Goal: Task Accomplishment & Management: Use online tool/utility

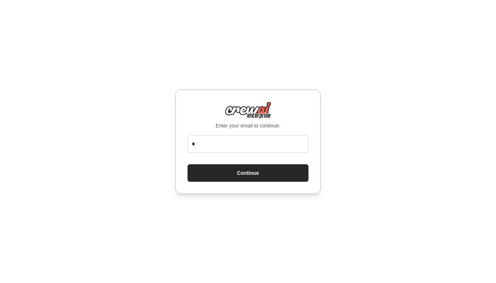
type input "**"
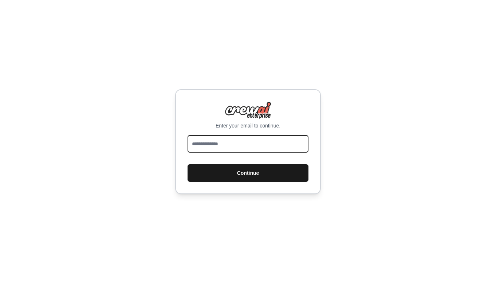
type input "**********"
click at [213, 168] on button "Continue" at bounding box center [248, 172] width 121 height 17
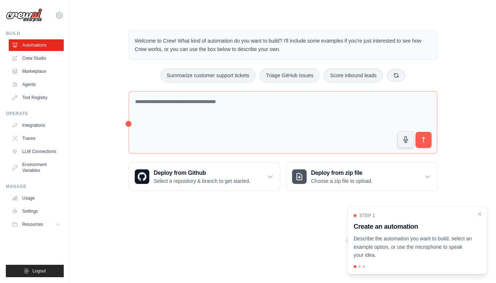
click at [358, 268] on div at bounding box center [359, 266] width 3 height 3
click at [359, 267] on div at bounding box center [359, 266] width 3 height 3
click at [481, 215] on icon "Close walkthrough" at bounding box center [479, 213] width 3 height 3
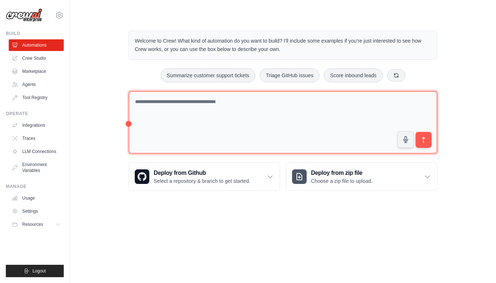
click at [165, 115] on textarea at bounding box center [283, 122] width 309 height 63
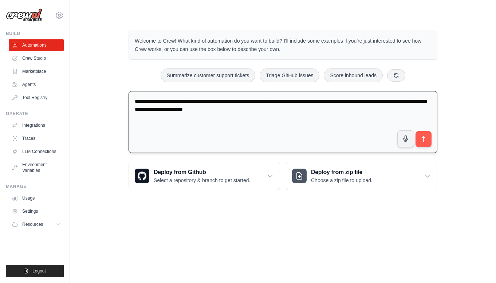
type textarea "**********"
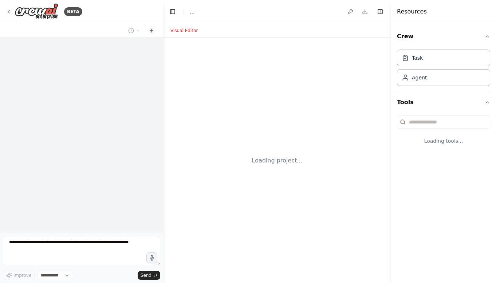
select select "****"
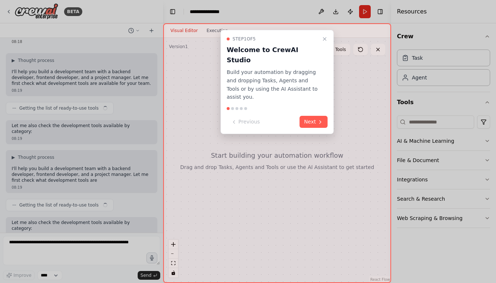
scroll to position [69, 0]
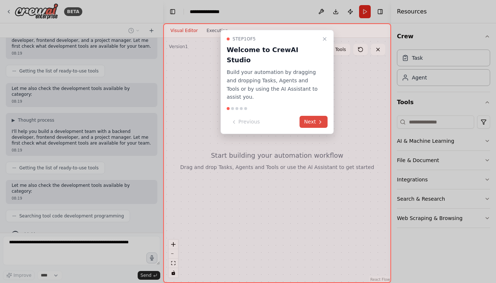
click at [310, 116] on button "Next" at bounding box center [314, 122] width 28 height 12
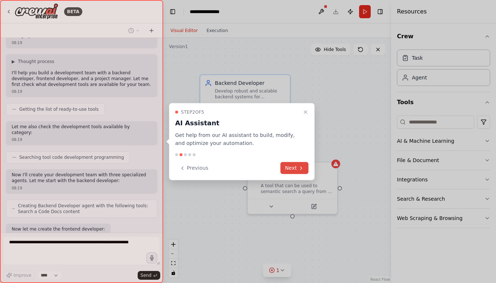
scroll to position [170, 0]
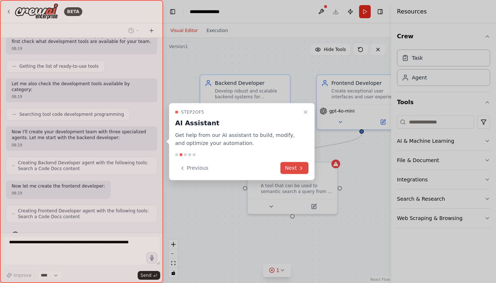
click at [294, 164] on button "Next" at bounding box center [295, 168] width 28 height 12
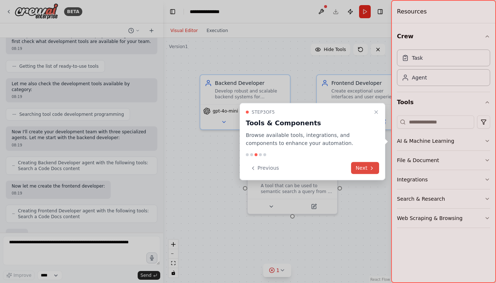
scroll to position [213, 0]
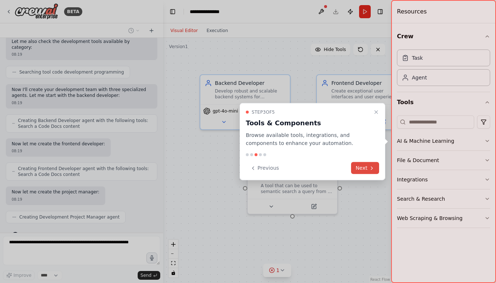
click at [363, 168] on button "Next" at bounding box center [365, 168] width 28 height 12
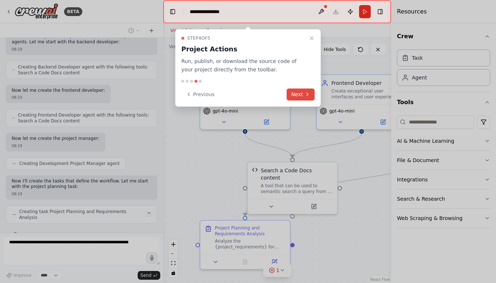
click at [299, 96] on button "Next" at bounding box center [301, 95] width 28 height 12
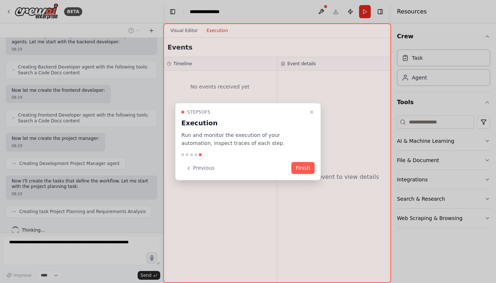
scroll to position [260, 0]
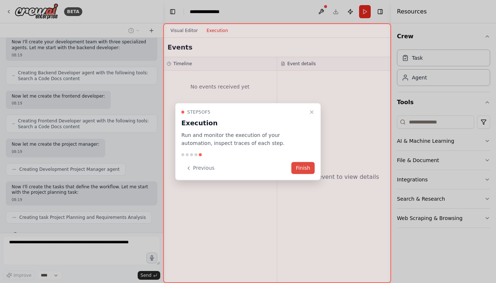
click at [303, 166] on button "Finish" at bounding box center [302, 168] width 23 height 12
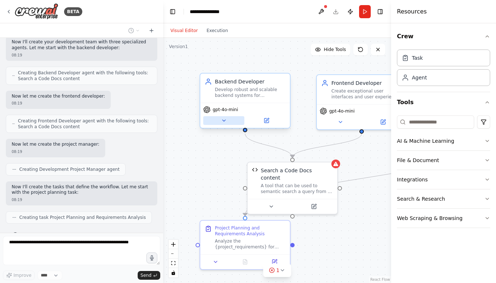
scroll to position [303, 0]
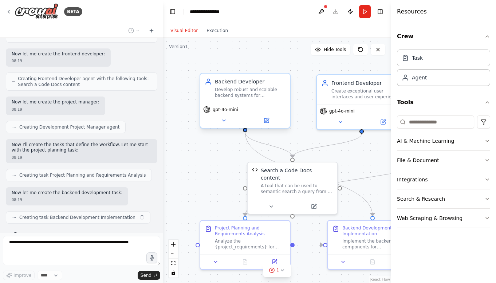
click at [228, 108] on span "gpt-4o-mini" at bounding box center [226, 110] width 26 height 6
click at [221, 121] on button at bounding box center [223, 120] width 41 height 9
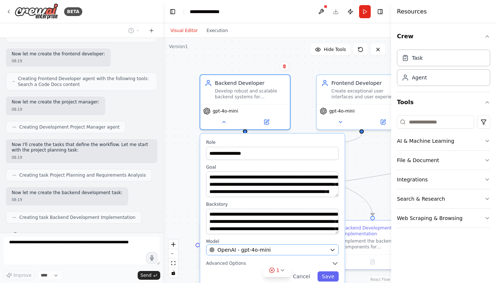
click at [231, 247] on span "OpenAI - gpt-4o-mini" at bounding box center [243, 249] width 53 height 7
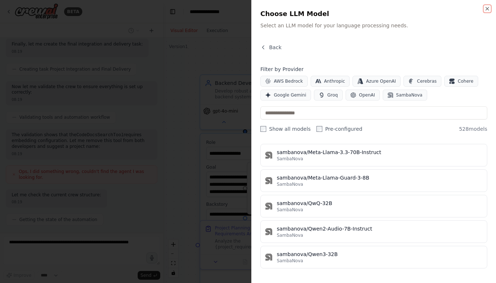
scroll to position [13372, 0]
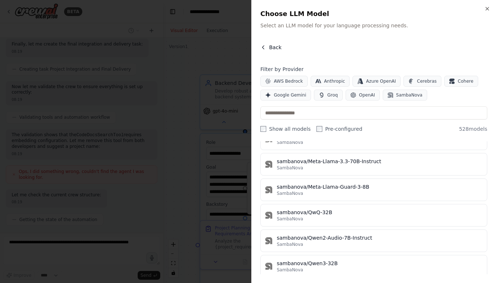
click at [264, 46] on icon "button" at bounding box center [263, 47] width 6 height 6
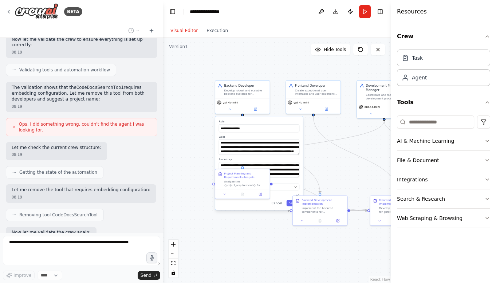
scroll to position [621, 0]
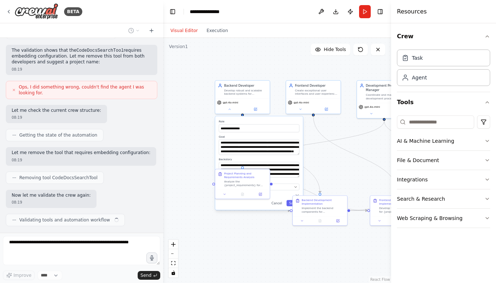
drag, startPoint x: 357, startPoint y: 183, endPoint x: 325, endPoint y: 155, distance: 43.4
click at [325, 155] on div "**********" at bounding box center [277, 160] width 228 height 245
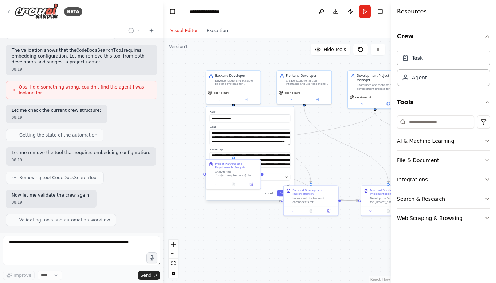
click at [221, 217] on div "**********" at bounding box center [277, 160] width 228 height 245
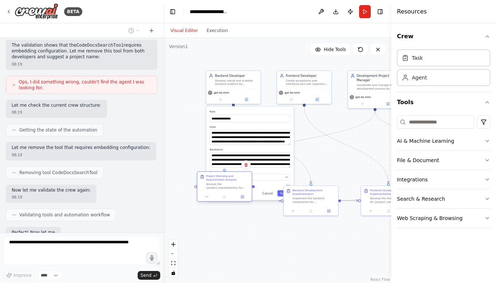
scroll to position [663, 0]
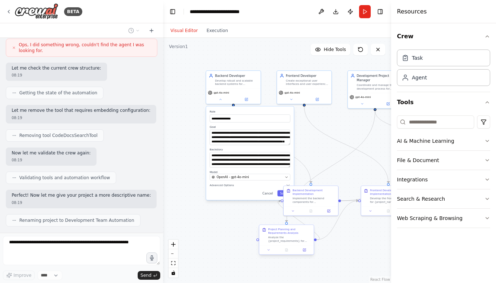
drag, startPoint x: 244, startPoint y: 169, endPoint x: 299, endPoint y: 236, distance: 86.8
click at [299, 236] on div "Project Planning and Requirements Analysis Analyze the {project_requirements} f…" at bounding box center [289, 235] width 43 height 15
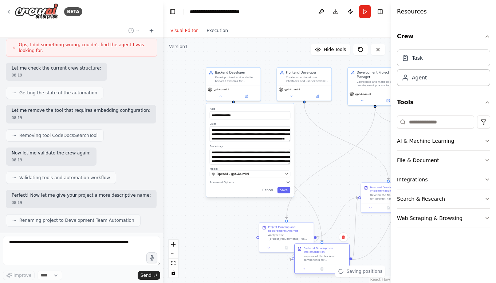
drag, startPoint x: 328, startPoint y: 192, endPoint x: 339, endPoint y: 245, distance: 54.4
click at [339, 246] on div "Backend Development Implementation Implement the backend components for {projec…" at bounding box center [322, 254] width 55 height 20
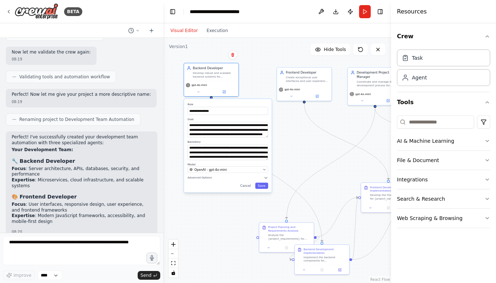
drag, startPoint x: 256, startPoint y: 109, endPoint x: 234, endPoint y: 102, distance: 23.3
click at [234, 102] on div "**********" at bounding box center [228, 146] width 88 height 94
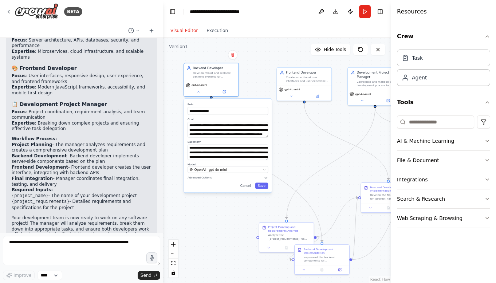
scroll to position [898, 0]
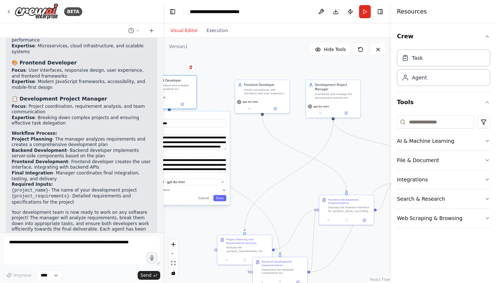
drag, startPoint x: 313, startPoint y: 139, endPoint x: 271, endPoint y: 147, distance: 42.7
click at [272, 151] on div "**********" at bounding box center [277, 160] width 228 height 245
click at [58, 239] on textarea at bounding box center [81, 250] width 157 height 29
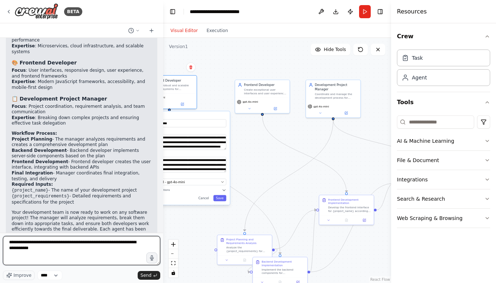
type textarea "**********"
click at [71, 252] on textarea "**********" at bounding box center [81, 250] width 157 height 29
type textarea "**********"
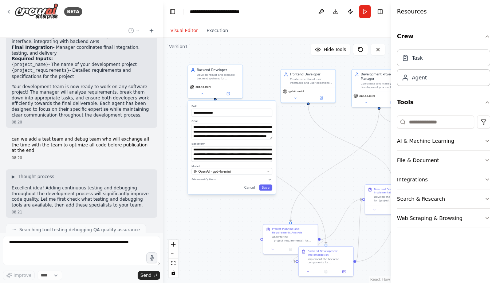
scroll to position [1042, 0]
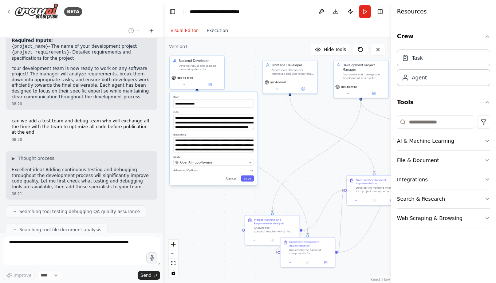
drag, startPoint x: 277, startPoint y: 169, endPoint x: 304, endPoint y: 149, distance: 34.2
click at [304, 149] on div "**********" at bounding box center [277, 160] width 228 height 245
click at [184, 82] on icon at bounding box center [185, 84] width 4 height 4
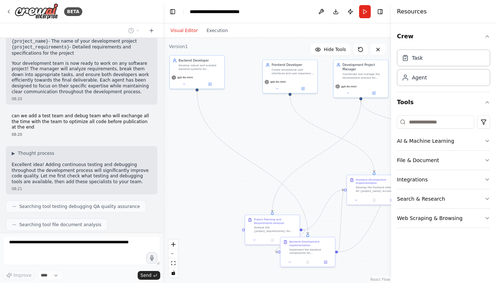
scroll to position [1090, 0]
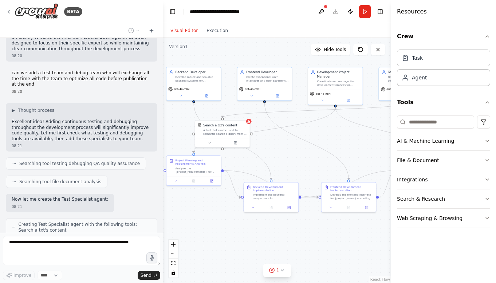
drag, startPoint x: 295, startPoint y: 130, endPoint x: 269, endPoint y: 137, distance: 26.5
click at [269, 137] on div ".deletable-edge-delete-btn { width: 20px; height: 20px; border: 0px solid #ffff…" at bounding box center [277, 160] width 228 height 245
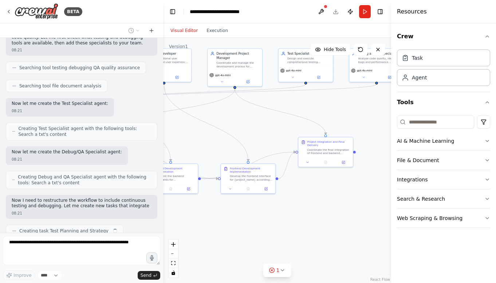
scroll to position [1191, 0]
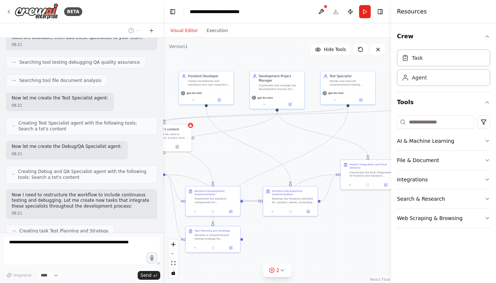
drag, startPoint x: 288, startPoint y: 144, endPoint x: 249, endPoint y: 143, distance: 38.6
click at [249, 143] on div ".deletable-edge-delete-btn { width: 20px; height: 20px; border: 0px solid #ffff…" at bounding box center [277, 160] width 228 height 245
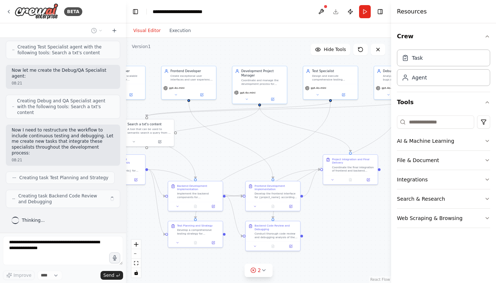
scroll to position [1404, 0]
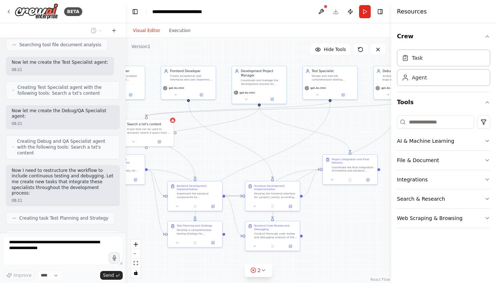
drag, startPoint x: 162, startPoint y: 59, endPoint x: 125, endPoint y: 65, distance: 38.4
click at [125, 65] on div "BETA I want to build a team who will develop code. one for backend and all spec…" at bounding box center [248, 141] width 496 height 283
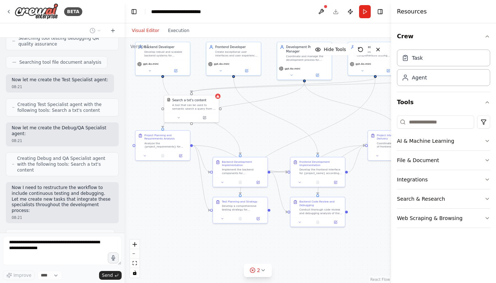
drag, startPoint x: 227, startPoint y: 160, endPoint x: 274, endPoint y: 133, distance: 54.5
click at [274, 133] on div ".deletable-edge-delete-btn { width: 20px; height: 20px; border: 0px solid #ffff…" at bounding box center [258, 160] width 267 height 245
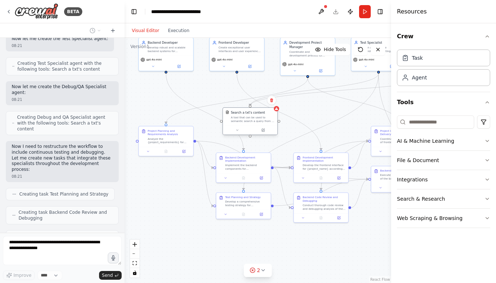
scroll to position [1470, 0]
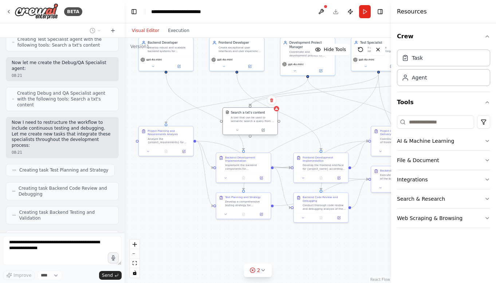
drag, startPoint x: 213, startPoint y: 99, endPoint x: 269, endPoint y: 114, distance: 58.5
click at [269, 114] on div ".deletable-edge-delete-btn { width: 20px; height: 20px; border: 0px solid #ffff…" at bounding box center [258, 160] width 267 height 245
click at [264, 275] on button "2" at bounding box center [258, 270] width 28 height 13
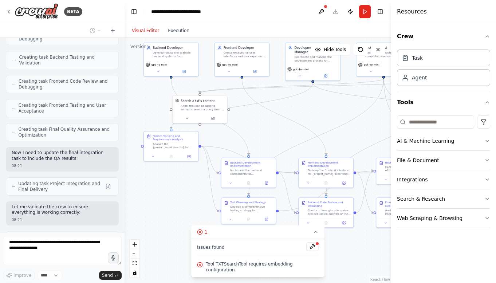
scroll to position [1619, 0]
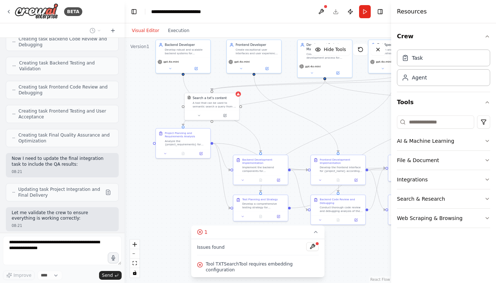
drag, startPoint x: 202, startPoint y: 203, endPoint x: 219, endPoint y: 205, distance: 17.3
click at [219, 205] on div ".deletable-edge-delete-btn { width: 20px; height: 20px; border: 0px solid #ffff…" at bounding box center [258, 160] width 267 height 245
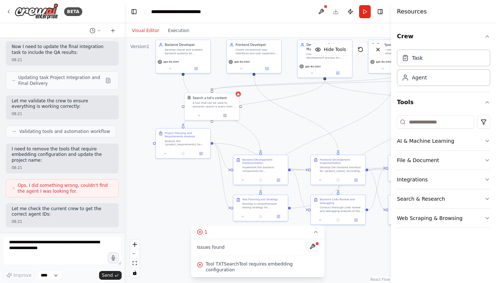
scroll to position [1768, 0]
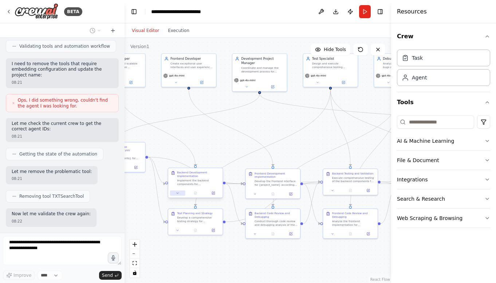
drag, startPoint x: 207, startPoint y: 203, endPoint x: 175, endPoint y: 193, distance: 32.7
click at [142, 215] on div ".deletable-edge-delete-btn { width: 20px; height: 20px; border: 0px solid #ffff…" at bounding box center [258, 160] width 267 height 245
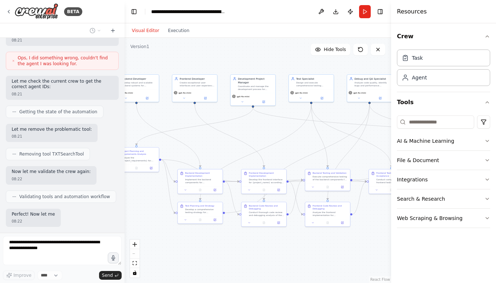
scroll to position [1864, 0]
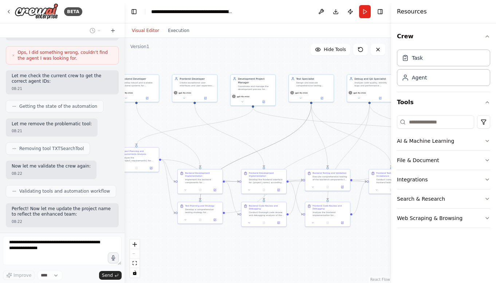
drag, startPoint x: 288, startPoint y: 138, endPoint x: 208, endPoint y: 129, distance: 80.6
click at [208, 129] on div ".deletable-edge-delete-btn { width: 20px; height: 20px; border: 0px solid #ffff…" at bounding box center [258, 160] width 267 height 245
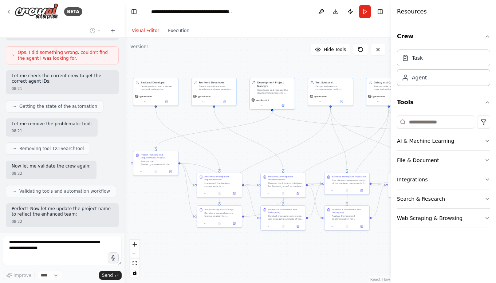
drag, startPoint x: 261, startPoint y: 132, endPoint x: 281, endPoint y: 136, distance: 19.6
click at [281, 136] on div ".deletable-edge-delete-btn { width: 20px; height: 20px; border: 0px solid #ffff…" at bounding box center [258, 160] width 267 height 245
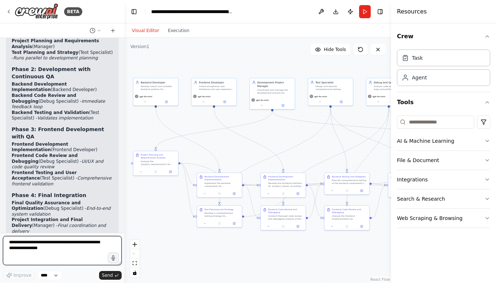
scroll to position [2306, 0]
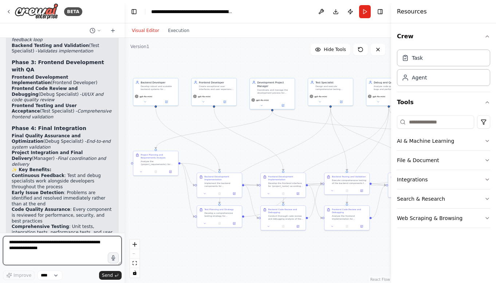
click at [79, 248] on textarea at bounding box center [62, 250] width 119 height 29
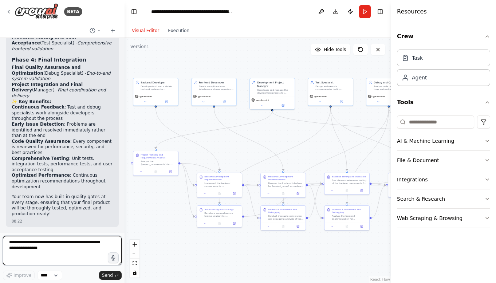
scroll to position [2204, 0]
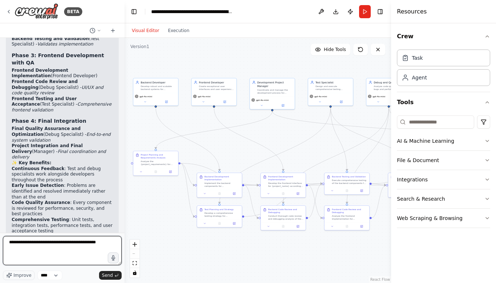
type textarea "**********"
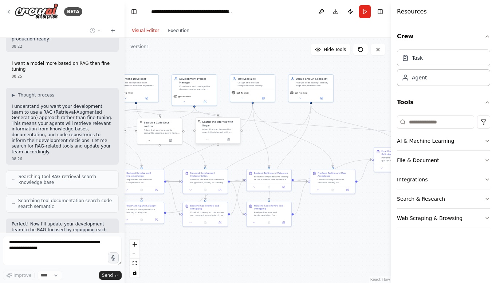
scroll to position [2446, 0]
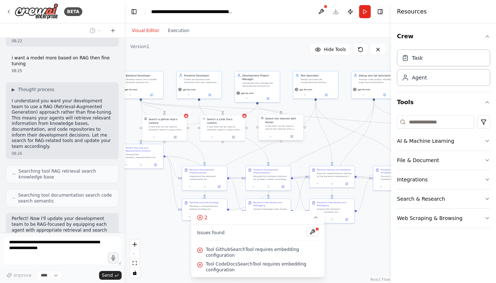
drag, startPoint x: 278, startPoint y: 142, endPoint x: 271, endPoint y: 129, distance: 14.8
click at [271, 129] on div ".deletable-edge-delete-btn { width: 20px; height: 20px; border: 0px solid #ffff…" at bounding box center [258, 160] width 267 height 245
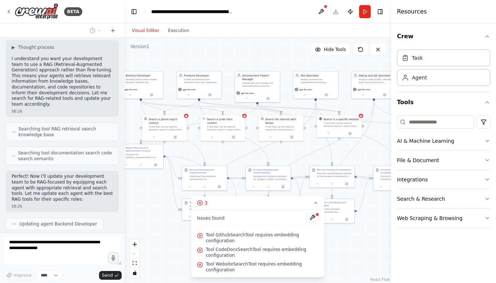
scroll to position [2506, 0]
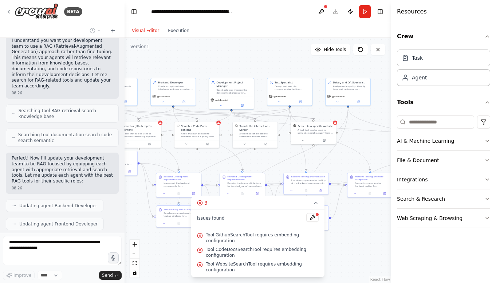
drag, startPoint x: 231, startPoint y: 150, endPoint x: 205, endPoint y: 157, distance: 26.8
click at [205, 157] on div ".deletable-edge-delete-btn { width: 20px; height: 20px; border: 0px solid #ffff…" at bounding box center [258, 160] width 267 height 245
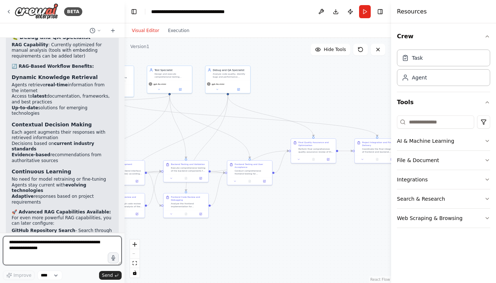
scroll to position [3285, 0]
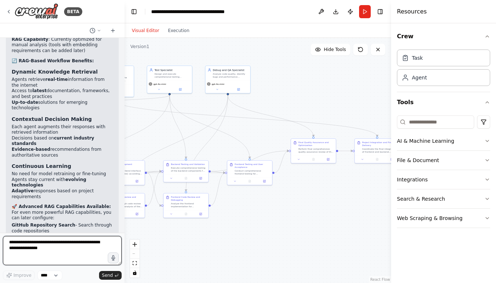
drag, startPoint x: 366, startPoint y: 152, endPoint x: 246, endPoint y: 140, distance: 120.9
click at [246, 140] on div ".deletable-edge-delete-btn { width: 20px; height: 20px; border: 0px solid #ffff…" at bounding box center [258, 160] width 267 height 245
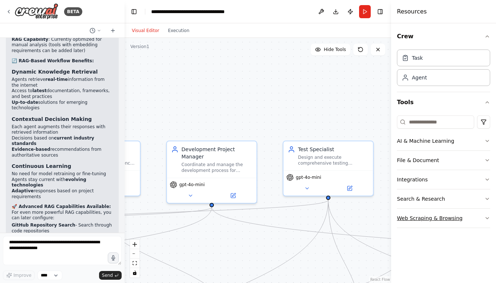
drag, startPoint x: 171, startPoint y: 75, endPoint x: 405, endPoint y: 219, distance: 274.7
click at [406, 221] on div "BETA I want to build a team who will develop code. one for backend and all spec…" at bounding box center [248, 141] width 496 height 283
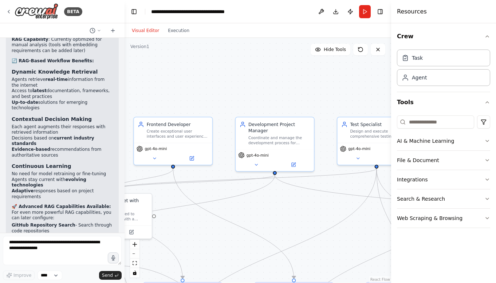
drag, startPoint x: 209, startPoint y: 232, endPoint x: 234, endPoint y: 207, distance: 35.0
click at [234, 207] on div ".deletable-edge-delete-btn { width: 20px; height: 20px; border: 0px solid #ffff…" at bounding box center [258, 160] width 267 height 245
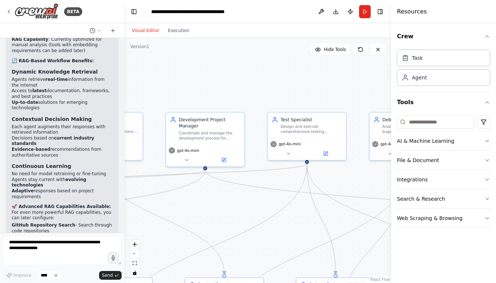
drag, startPoint x: 330, startPoint y: 221, endPoint x: 263, endPoint y: 216, distance: 66.8
click at [263, 216] on div ".deletable-edge-delete-btn { width: 20px; height: 20px; border: 0px solid #ffff…" at bounding box center [258, 160] width 267 height 245
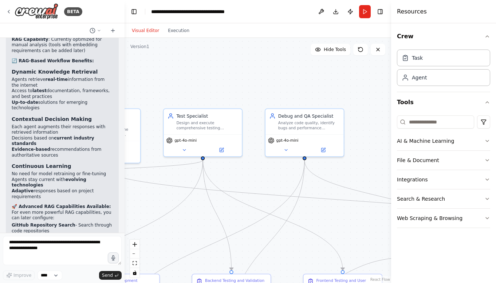
drag, startPoint x: 341, startPoint y: 215, endPoint x: 237, endPoint y: 212, distance: 104.2
click at [237, 212] on div ".deletable-edge-delete-btn { width: 20px; height: 20px; border: 0px solid #ffff…" at bounding box center [258, 160] width 267 height 245
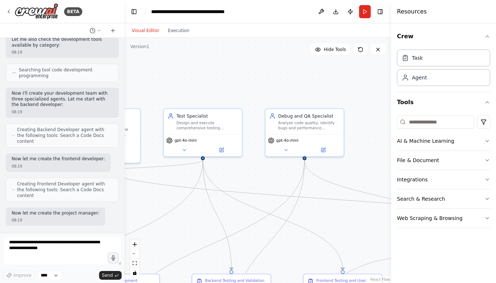
scroll to position [0, 0]
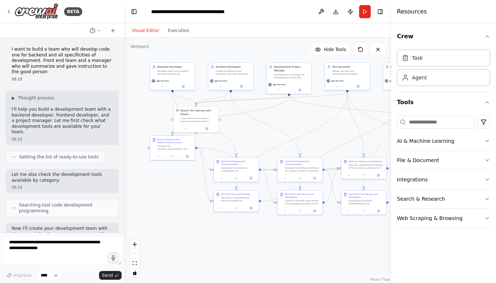
drag, startPoint x: 177, startPoint y: 204, endPoint x: 312, endPoint y: 121, distance: 158.0
click at [312, 121] on div ".deletable-edge-delete-btn { width: 20px; height: 20px; border: 0px solid #ffff…" at bounding box center [258, 160] width 267 height 245
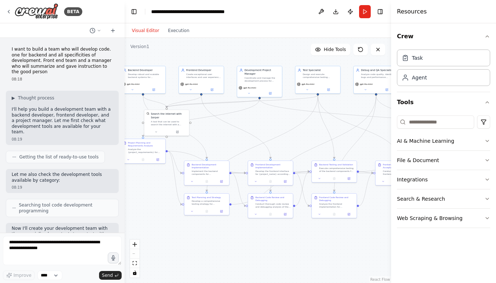
drag, startPoint x: 315, startPoint y: 230, endPoint x: 286, endPoint y: 233, distance: 29.3
click at [286, 233] on div ".deletable-edge-delete-btn { width: 20px; height: 20px; border: 0px solid #ffff…" at bounding box center [258, 160] width 267 height 245
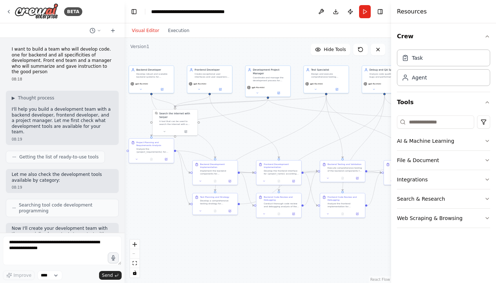
drag, startPoint x: 244, startPoint y: 142, endPoint x: 252, endPoint y: 141, distance: 8.4
click at [252, 141] on div ".deletable-edge-delete-btn { width: 20px; height: 20px; border: 0px solid #ffff…" at bounding box center [258, 160] width 267 height 245
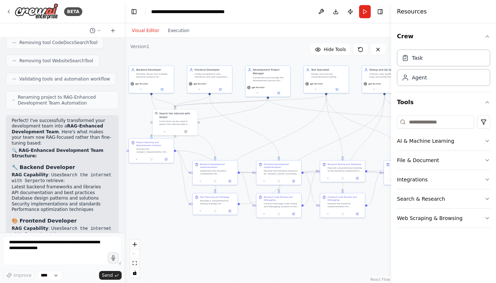
scroll to position [2926, 0]
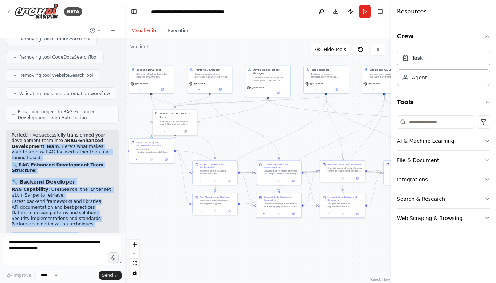
drag, startPoint x: 40, startPoint y: 73, endPoint x: 88, endPoint y: 223, distance: 157.7
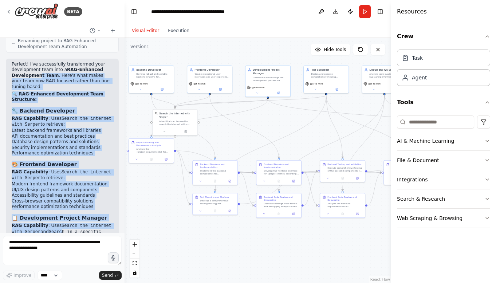
scroll to position [3002, 0]
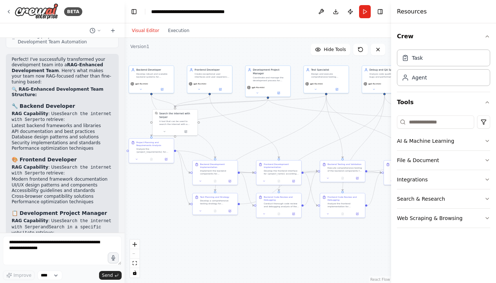
click at [80, 236] on li "Project management methodologies" at bounding box center [62, 239] width 101 height 6
drag, startPoint x: 57, startPoint y: 143, endPoint x: 85, endPoint y: 198, distance: 61.4
click at [182, 34] on button "Execution" at bounding box center [179, 30] width 30 height 9
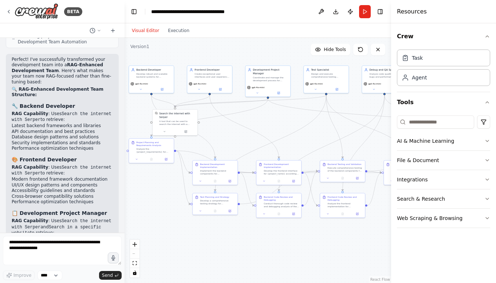
click at [145, 29] on button "Visual Editor" at bounding box center [146, 30] width 36 height 9
click at [258, 92] on icon at bounding box center [257, 92] width 3 height 3
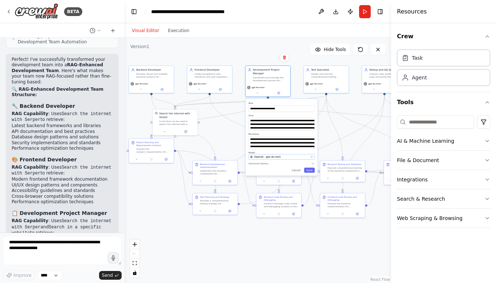
click at [270, 158] on span "OpenAI - gpt-4o-mini" at bounding box center [267, 157] width 27 height 4
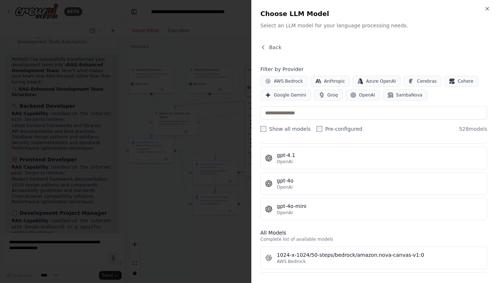
scroll to position [0, 0]
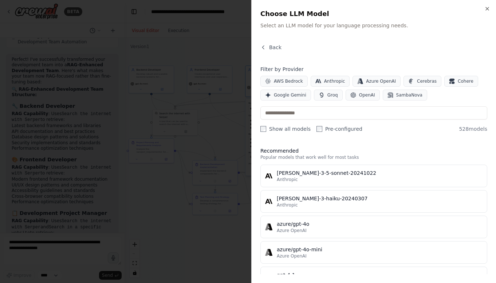
click at [216, 109] on div at bounding box center [248, 141] width 496 height 283
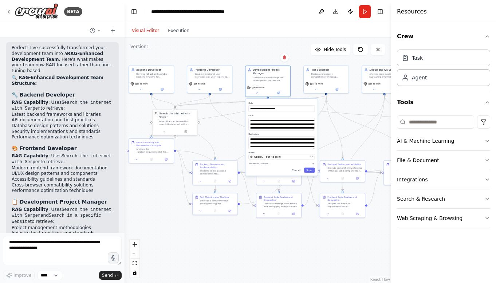
scroll to position [3285, 0]
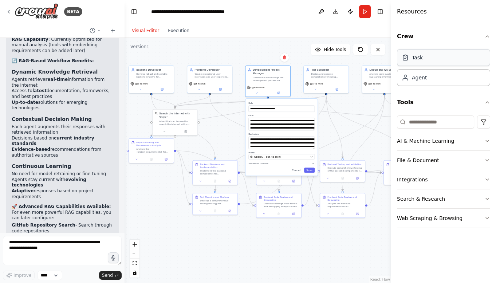
click at [436, 60] on div "Task" at bounding box center [443, 57] width 93 height 17
click at [309, 170] on button "Save" at bounding box center [309, 170] width 11 height 5
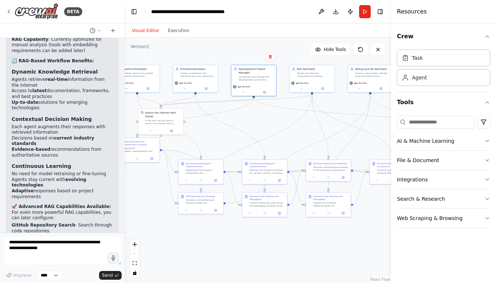
drag, startPoint x: 273, startPoint y: 119, endPoint x: 267, endPoint y: 118, distance: 5.8
click at [267, 118] on div ".deletable-edge-delete-btn { width: 20px; height: 20px; border: 0px solid #ffff…" at bounding box center [258, 160] width 267 height 245
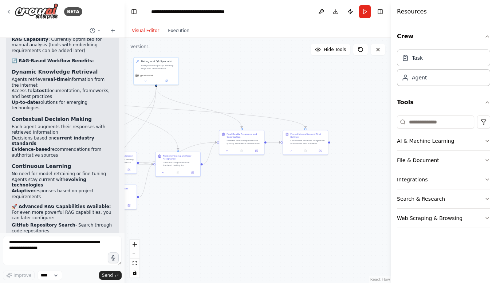
drag, startPoint x: 323, startPoint y: 125, endPoint x: 122, endPoint y: 118, distance: 201.2
click at [122, 118] on div "BETA I want to build a team who will develop code. one for backend and all spec…" at bounding box center [248, 141] width 496 height 283
click at [189, 29] on button "Execution" at bounding box center [179, 30] width 30 height 9
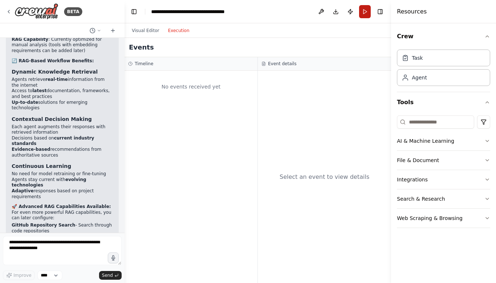
click at [366, 13] on button "Run" at bounding box center [365, 11] width 12 height 13
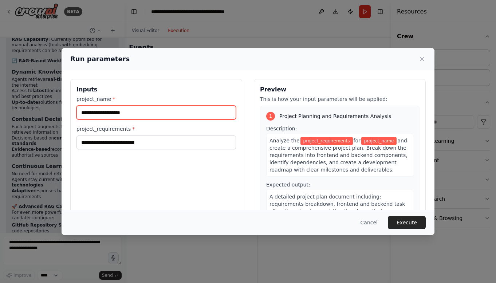
click at [158, 115] on input "project_name *" at bounding box center [157, 113] width 160 height 14
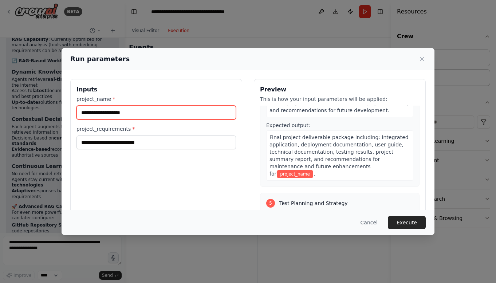
scroll to position [623, 0]
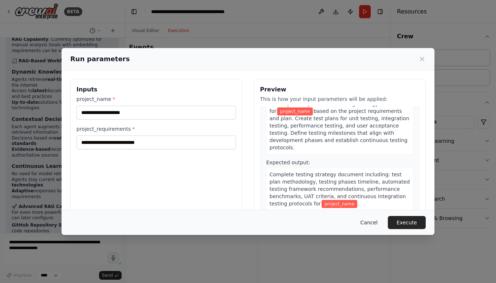
click at [375, 219] on button "Cancel" at bounding box center [369, 222] width 29 height 13
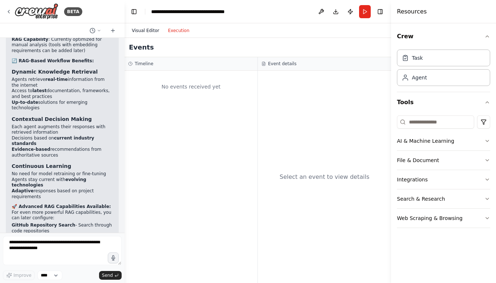
click at [142, 30] on button "Visual Editor" at bounding box center [146, 30] width 36 height 9
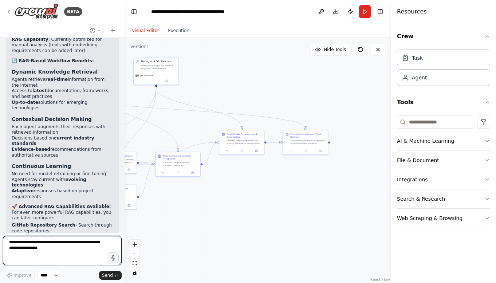
click at [38, 238] on textarea at bounding box center [62, 250] width 119 height 29
type textarea "*"
click at [74, 257] on textarea "**********" at bounding box center [62, 250] width 119 height 29
click at [72, 262] on textarea "**********" at bounding box center [62, 250] width 119 height 29
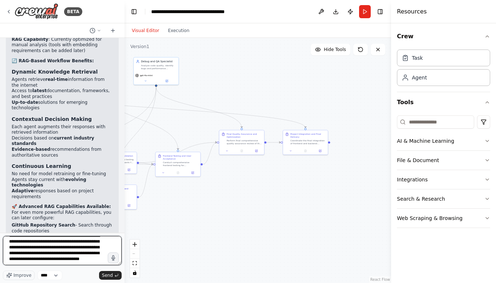
scroll to position [15, 0]
type textarea "**********"
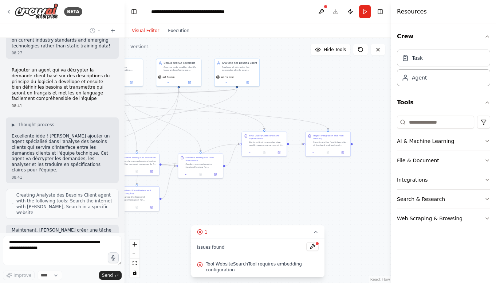
scroll to position [3550, 0]
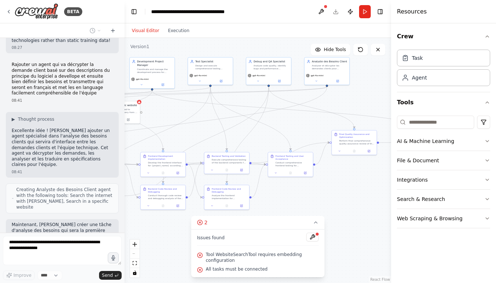
drag, startPoint x: 176, startPoint y: 120, endPoint x: 290, endPoint y: 120, distance: 113.7
click at [290, 120] on div ".deletable-edge-delete-btn { width: 20px; height: 20px; border: 0px solid #ffff…" at bounding box center [258, 160] width 267 height 245
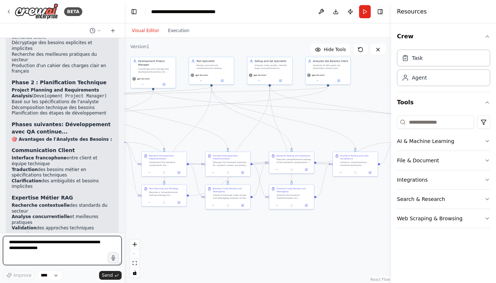
scroll to position [4279, 0]
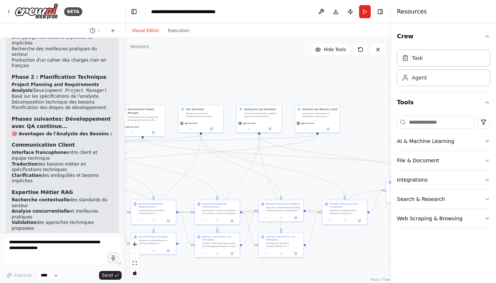
drag, startPoint x: 364, startPoint y: 89, endPoint x: 356, endPoint y: 138, distance: 50.6
click at [356, 138] on div ".deletable-edge-delete-btn { width: 20px; height: 20px; border: 0px solid #ffff…" at bounding box center [258, 160] width 267 height 245
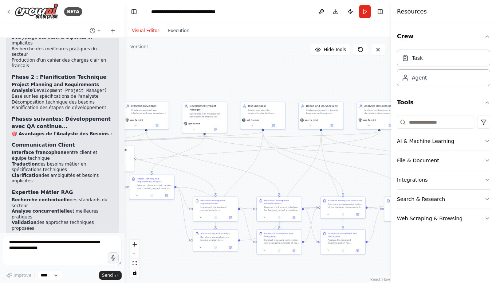
drag, startPoint x: 148, startPoint y: 152, endPoint x: 207, endPoint y: 147, distance: 59.2
click at [207, 147] on div ".deletable-edge-delete-btn { width: 20px; height: 20px; border: 0px solid #ffff…" at bounding box center [258, 160] width 267 height 245
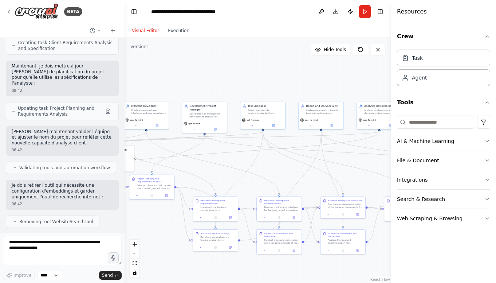
scroll to position [4075, 0]
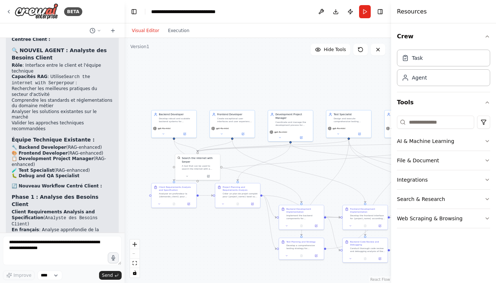
drag, startPoint x: 150, startPoint y: 152, endPoint x: 236, endPoint y: 160, distance: 86.4
click at [236, 160] on div ".deletable-edge-delete-btn { width: 20px; height: 20px; border: 0px solid #ffff…" at bounding box center [258, 160] width 267 height 245
click at [138, 13] on button "Toggle Left Sidebar" at bounding box center [134, 12] width 10 height 10
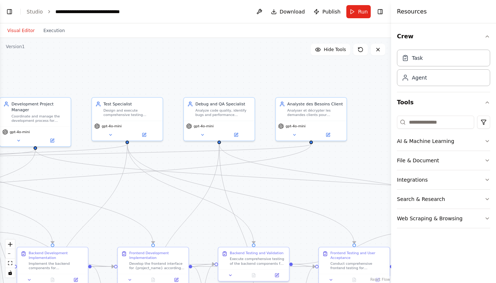
drag, startPoint x: 282, startPoint y: 192, endPoint x: 191, endPoint y: 151, distance: 99.8
click at [89, 185] on div ".deletable-edge-delete-btn { width: 20px; height: 20px; border: 0px solid #ffff…" at bounding box center [195, 160] width 391 height 245
click at [309, 107] on div "Analyste des Besoins Client Analyser et décrypter les demandes clients pour {pr…" at bounding box center [315, 108] width 56 height 16
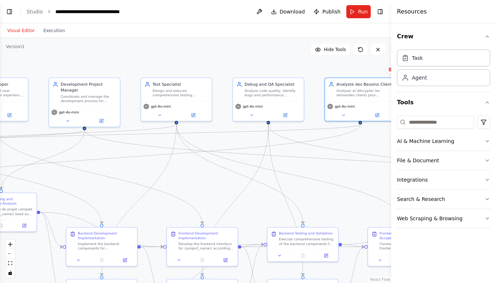
drag, startPoint x: 72, startPoint y: 85, endPoint x: 130, endPoint y: 62, distance: 61.8
click at [130, 62] on div ".deletable-edge-delete-btn { width: 20px; height: 20px; border: 0px solid #ffff…" at bounding box center [195, 160] width 391 height 245
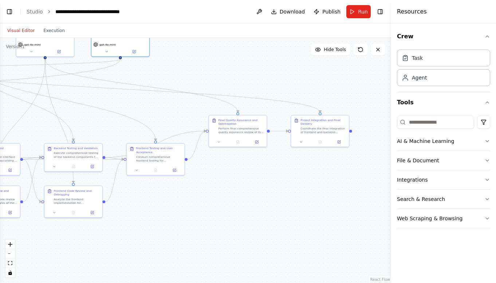
drag, startPoint x: 345, startPoint y: 173, endPoint x: 124, endPoint y: 103, distance: 231.5
click at [124, 103] on div ".deletable-edge-delete-btn { width: 20px; height: 20px; border: 0px solid #ffff…" at bounding box center [195, 160] width 391 height 245
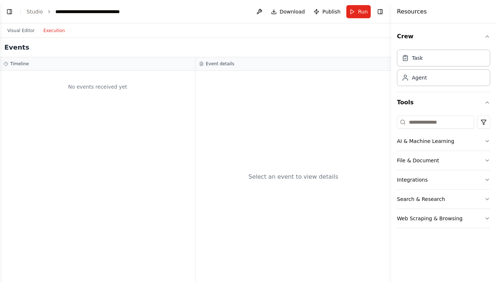
click at [58, 30] on button "Execution" at bounding box center [54, 30] width 30 height 9
click at [354, 12] on button "Run" at bounding box center [358, 11] width 24 height 13
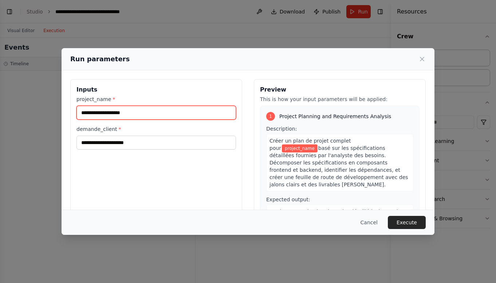
click at [150, 106] on input "project_name *" at bounding box center [157, 113] width 160 height 14
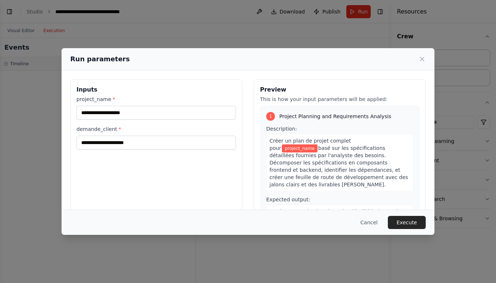
click at [121, 133] on div "demande_client *" at bounding box center [157, 137] width 160 height 24
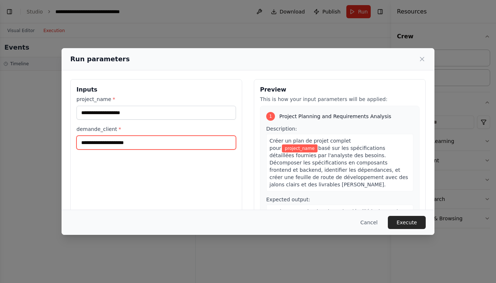
click at [121, 138] on input "demande_client *" at bounding box center [157, 143] width 160 height 14
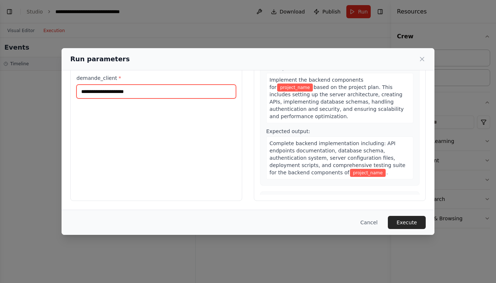
scroll to position [0, 0]
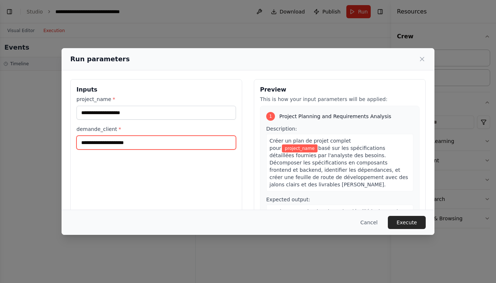
click at [150, 146] on input "demande_client *" at bounding box center [157, 143] width 160 height 14
paste input "**********"
type input "**********"
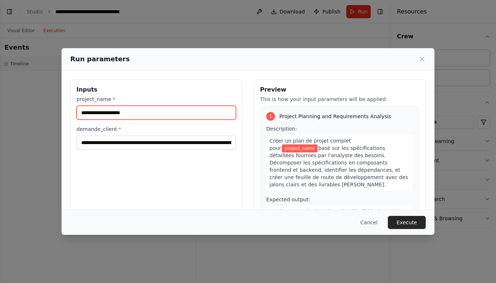
click at [153, 115] on input "project_name *" at bounding box center [157, 113] width 160 height 14
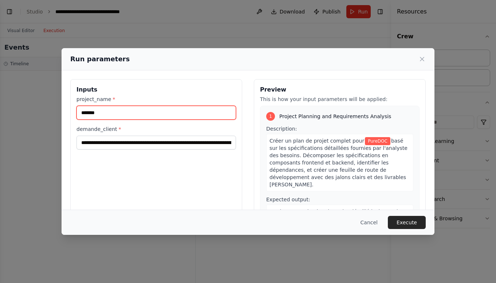
type input "*******"
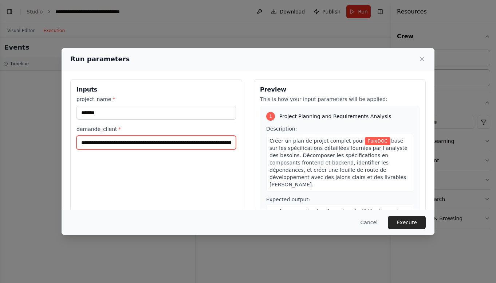
drag, startPoint x: 191, startPoint y: 144, endPoint x: 338, endPoint y: 143, distance: 147.2
click at [338, 143] on div "**********" at bounding box center [248, 165] width 356 height 173
click at [195, 144] on input "**********" at bounding box center [157, 143] width 160 height 14
drag, startPoint x: 165, startPoint y: 140, endPoint x: 263, endPoint y: 147, distance: 97.9
click at [263, 147] on div "**********" at bounding box center [248, 165] width 356 height 173
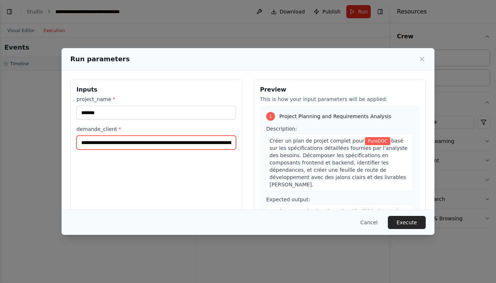
click at [212, 142] on input "**********" at bounding box center [157, 143] width 160 height 14
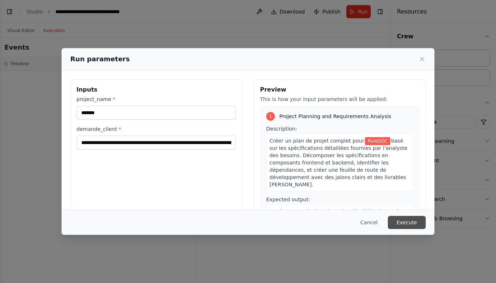
click at [406, 219] on button "Execute" at bounding box center [407, 222] width 38 height 13
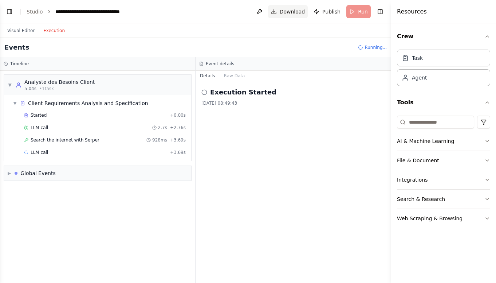
click at [285, 11] on span "Download" at bounding box center [293, 11] width 26 height 7
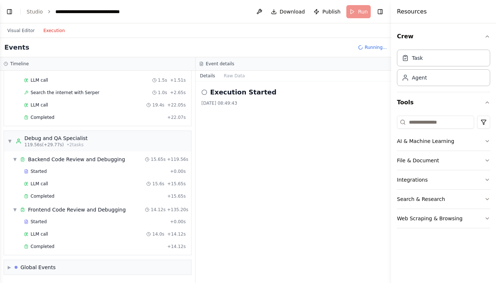
scroll to position [599, 0]
click at [477, 2] on div "Resources" at bounding box center [443, 11] width 105 height 23
click at [477, 0] on div "Resources" at bounding box center [443, 11] width 105 height 23
click at [236, 75] on button "Raw Data" at bounding box center [235, 76] width 30 height 10
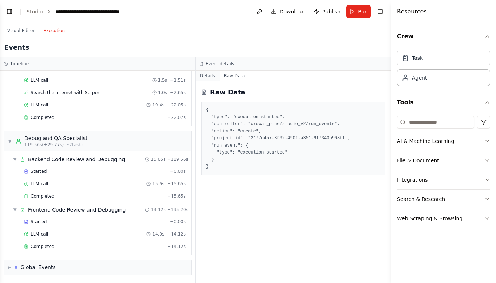
click at [209, 75] on button "Details" at bounding box center [208, 76] width 24 height 10
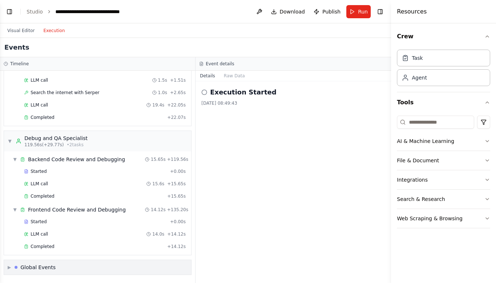
click at [77, 269] on div "▶ Global Events" at bounding box center [97, 267] width 187 height 15
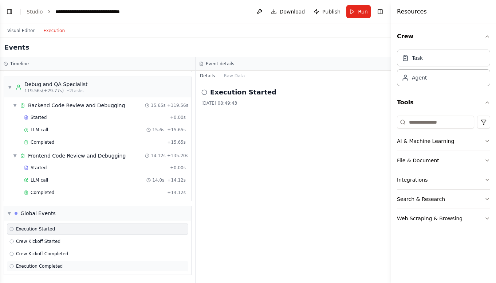
click at [84, 265] on div "Execution Completed" at bounding box center [97, 266] width 176 height 6
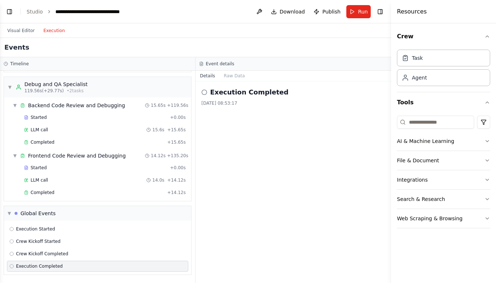
click at [342, 178] on div "Execution Completed [DATE] 08:53:17" at bounding box center [294, 181] width 196 height 201
click at [18, 215] on div "Global Events" at bounding box center [35, 212] width 41 height 7
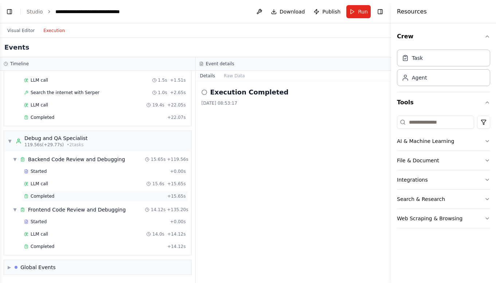
scroll to position [686, 0]
click at [235, 77] on button "Raw Data" at bounding box center [235, 76] width 30 height 10
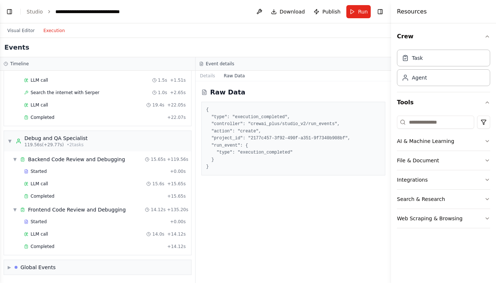
click at [221, 78] on button "Raw Data" at bounding box center [235, 76] width 30 height 10
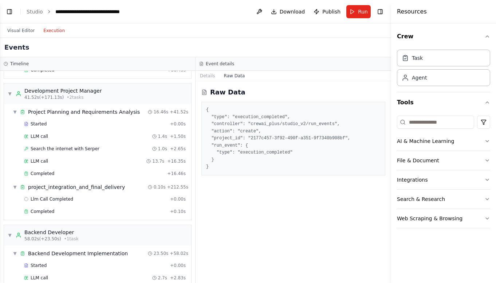
scroll to position [0, 0]
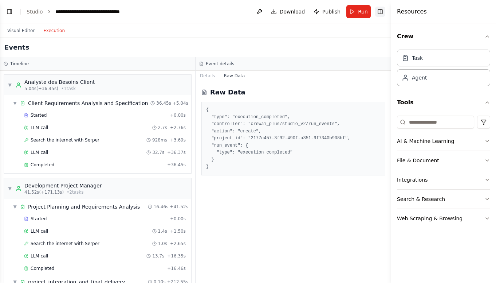
click at [382, 11] on button "Toggle Right Sidebar" at bounding box center [380, 12] width 10 height 10
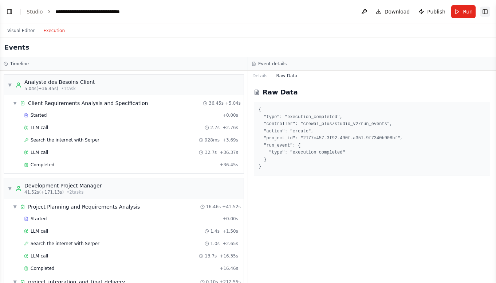
click at [486, 13] on button "Toggle Right Sidebar" at bounding box center [485, 12] width 10 height 10
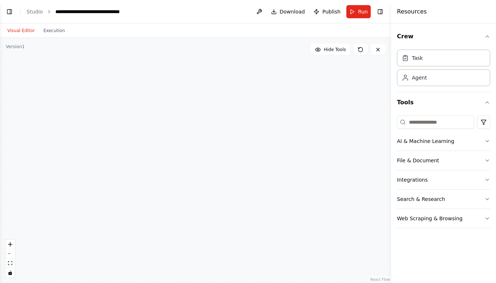
click at [30, 31] on button "Visual Editor" at bounding box center [21, 30] width 36 height 9
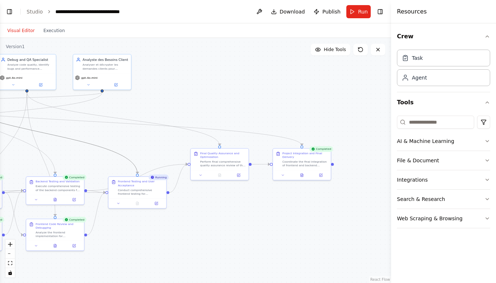
drag, startPoint x: 98, startPoint y: 111, endPoint x: 85, endPoint y: 144, distance: 35.7
click at [302, 175] on icon at bounding box center [302, 173] width 3 height 3
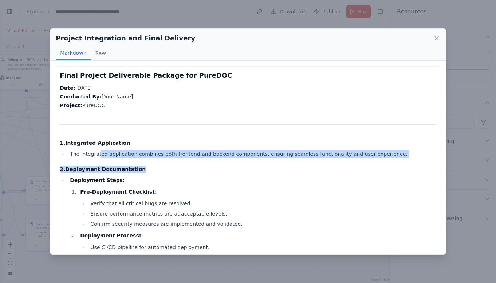
drag, startPoint x: 99, startPoint y: 150, endPoint x: 175, endPoint y: 175, distance: 79.5
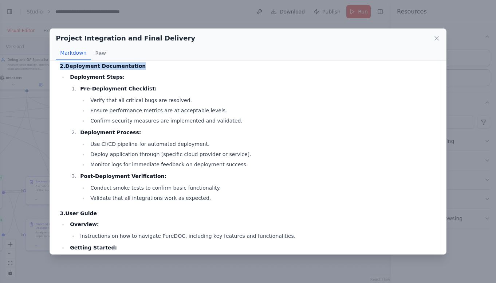
scroll to position [178, 0]
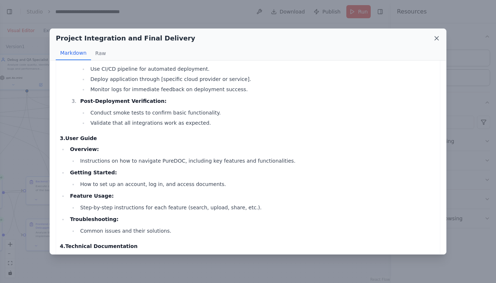
click at [436, 36] on icon at bounding box center [436, 38] width 7 height 7
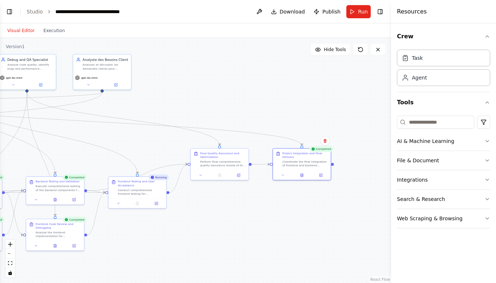
click at [62, 38] on div "Visual Editor Execution" at bounding box center [36, 30] width 66 height 15
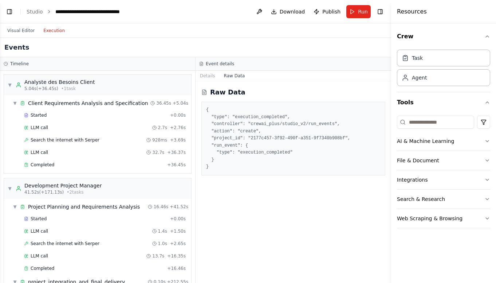
click at [62, 34] on button "Execution" at bounding box center [54, 30] width 30 height 9
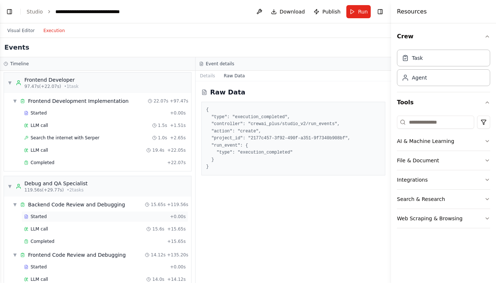
scroll to position [686, 0]
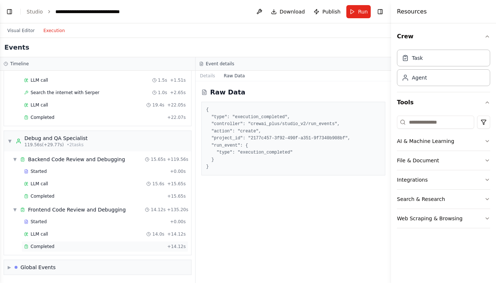
click at [93, 248] on div "Completed" at bounding box center [94, 246] width 140 height 6
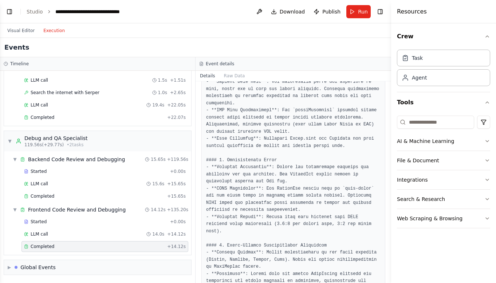
scroll to position [464, 0]
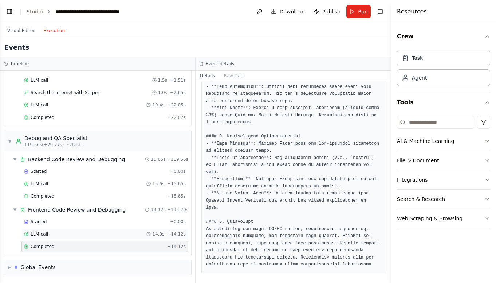
click at [71, 231] on div "LLM call 14.0s + 14.12s" at bounding box center [105, 234] width 162 height 6
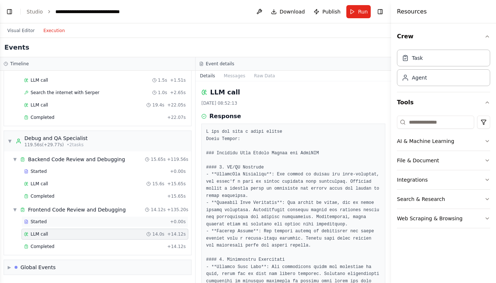
click at [75, 220] on div "Started" at bounding box center [95, 222] width 143 height 6
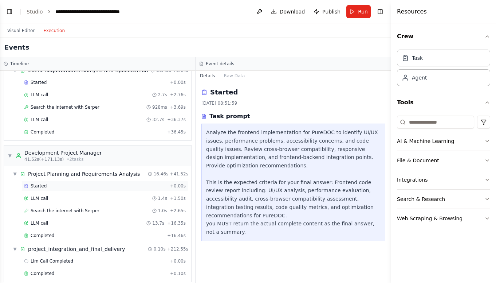
scroll to position [38, 0]
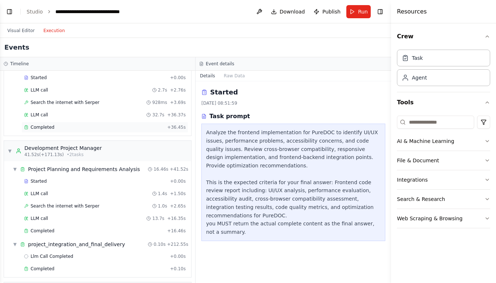
click at [63, 126] on div "Completed" at bounding box center [94, 127] width 140 height 6
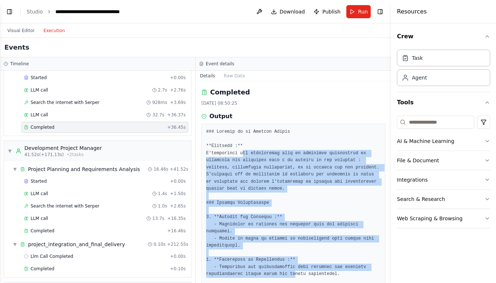
drag, startPoint x: 245, startPoint y: 151, endPoint x: 298, endPoint y: 266, distance: 126.8
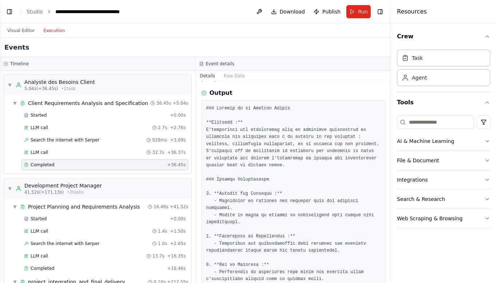
scroll to position [48, 0]
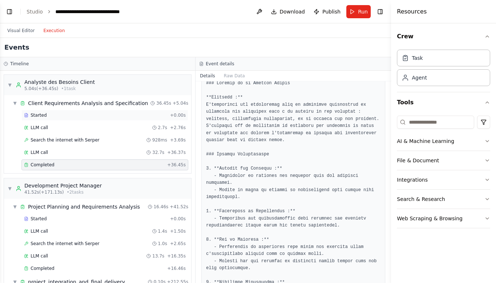
click at [46, 115] on div "Started" at bounding box center [95, 115] width 143 height 6
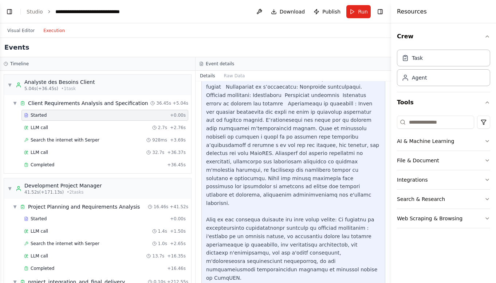
scroll to position [0, 0]
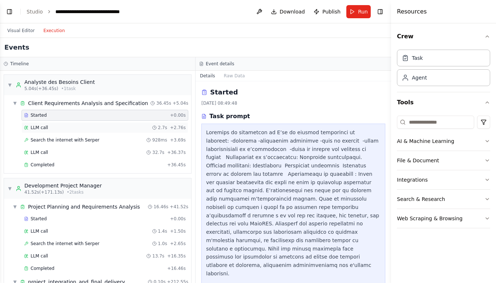
click at [72, 126] on div "LLM call 2.7s + 2.76s" at bounding box center [105, 128] width 162 height 6
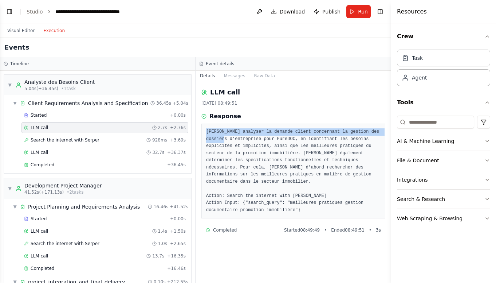
drag, startPoint x: 207, startPoint y: 131, endPoint x: 243, endPoint y: 137, distance: 35.8
click at [243, 137] on pre "[PERSON_NAME] analyser la demande client concernant la gestion des dossiers d'e…" at bounding box center [293, 170] width 175 height 85
click at [228, 136] on pre "[PERSON_NAME] analyser la demande client concernant la gestion des dossiers d'e…" at bounding box center [293, 170] width 175 height 85
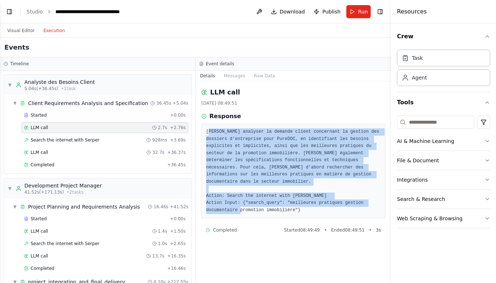
drag, startPoint x: 210, startPoint y: 132, endPoint x: 311, endPoint y: 208, distance: 126.7
click at [311, 208] on pre "[PERSON_NAME] analyser la demande client concernant la gestion des dossiers d'e…" at bounding box center [293, 170] width 175 height 85
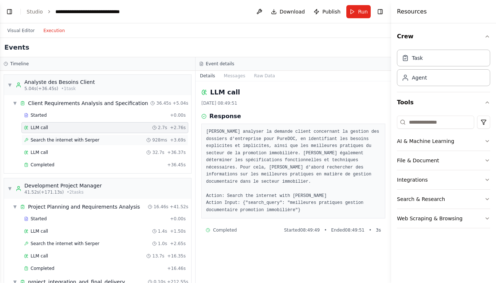
click at [55, 137] on div "Search the internet with [PERSON_NAME] 928ms + 3.69s" at bounding box center [104, 139] width 167 height 11
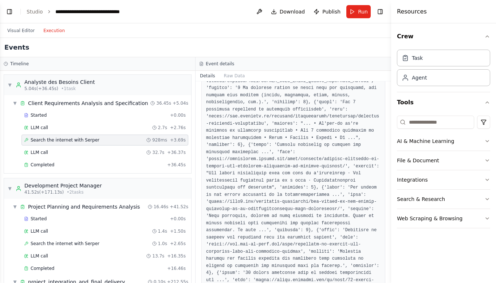
scroll to position [362, 0]
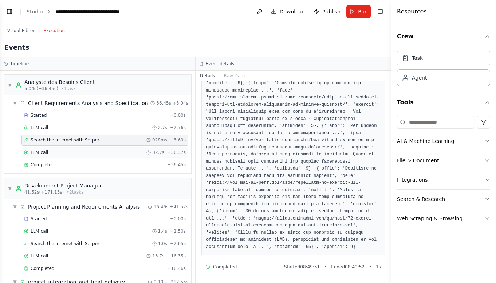
click at [82, 149] on div "LLM call 32.7s + 36.37s" at bounding box center [104, 152] width 167 height 11
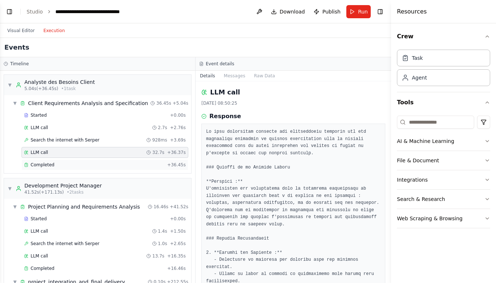
click at [47, 167] on span "Completed" at bounding box center [43, 165] width 24 height 6
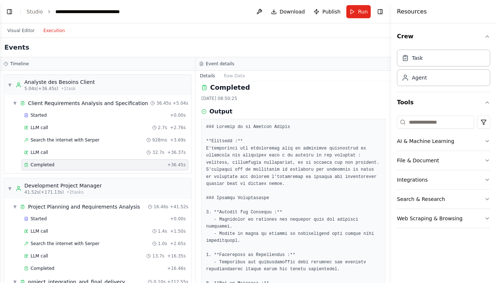
scroll to position [9, 0]
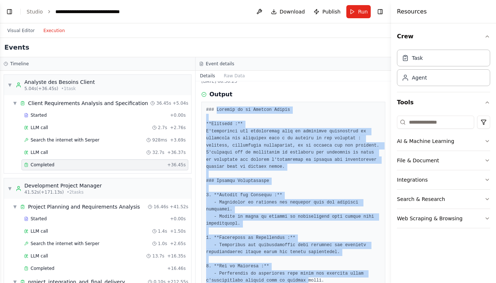
drag, startPoint x: 216, startPoint y: 124, endPoint x: 254, endPoint y: 228, distance: 110.6
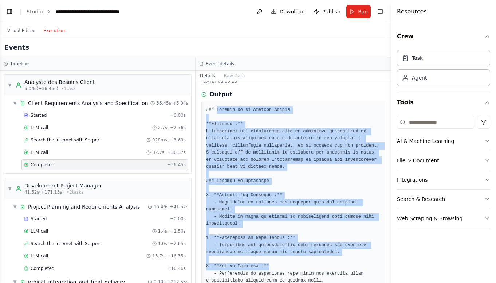
scroll to position [104, 0]
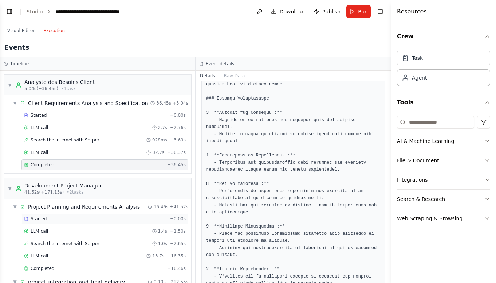
click at [90, 215] on div "Started + 0.00s" at bounding box center [104, 218] width 167 height 11
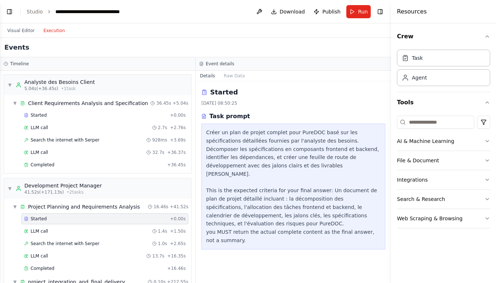
scroll to position [0, 0]
click at [93, 230] on div "LLM call 1.4s + 1.50s" at bounding box center [105, 231] width 162 height 6
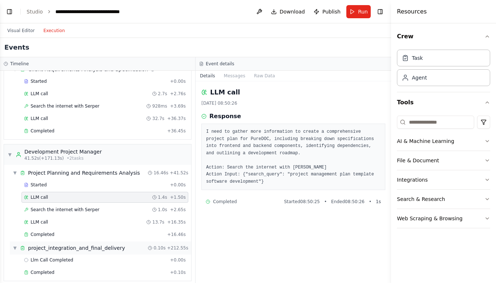
scroll to position [68, 0]
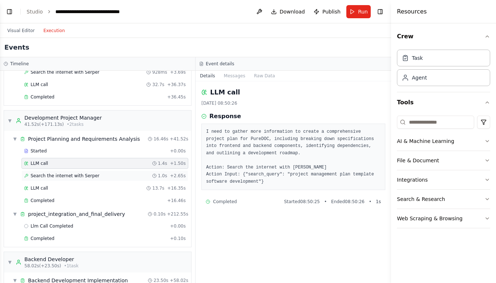
click at [106, 173] on div "Search the internet with [PERSON_NAME] 1.0s + 2.65s" at bounding box center [105, 176] width 162 height 6
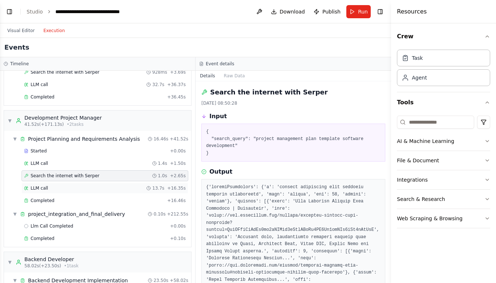
click at [107, 185] on div "LLM call 13.7s + 16.35s" at bounding box center [105, 188] width 162 height 6
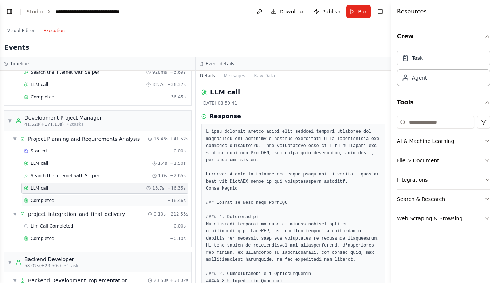
click at [114, 196] on div "Completed + 16.46s" at bounding box center [104, 200] width 167 height 11
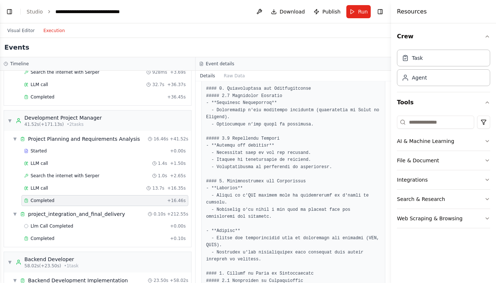
scroll to position [119, 0]
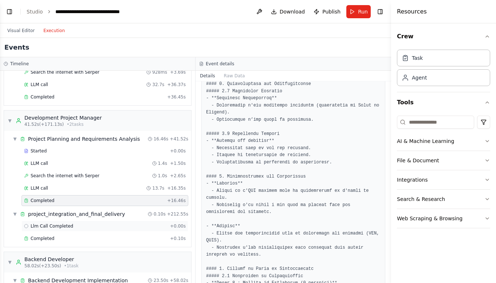
click at [107, 226] on div "Llm Call Completed + 0.00s" at bounding box center [105, 226] width 162 height 6
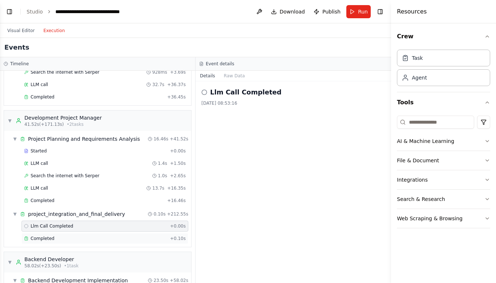
click at [114, 236] on div "Completed" at bounding box center [95, 238] width 143 height 6
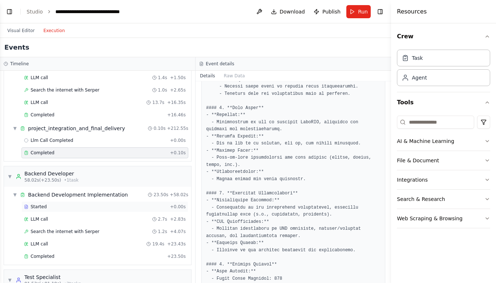
scroll to position [187, 0]
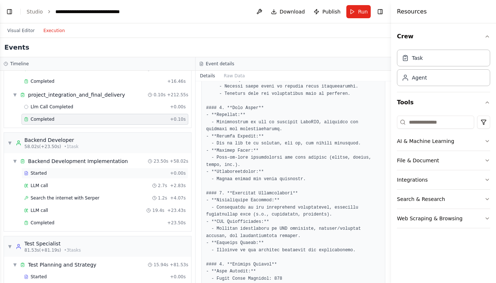
click at [93, 174] on div "Started" at bounding box center [95, 173] width 143 height 6
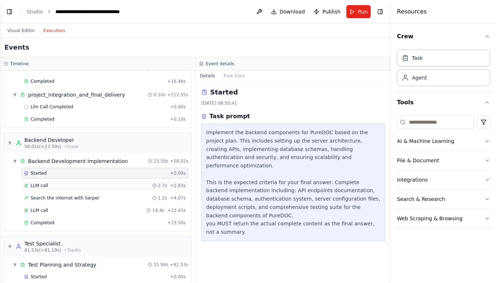
click at [85, 184] on div "LLM call 2.7s + 2.83s" at bounding box center [105, 186] width 162 height 6
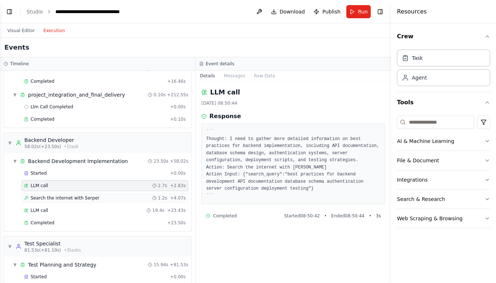
click at [88, 196] on span "Search the internet with Serper" at bounding box center [65, 198] width 69 height 6
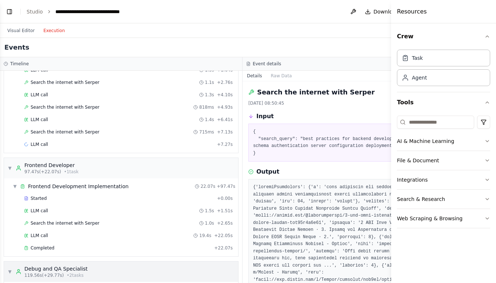
scroll to position [593, 0]
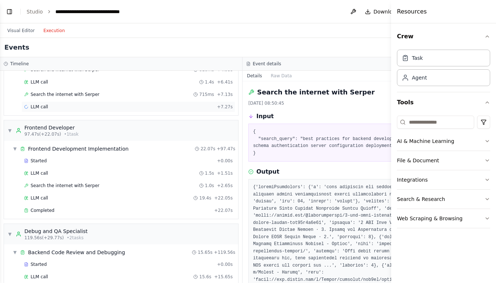
click at [50, 109] on div "LLM call + 7.27s" at bounding box center [128, 107] width 209 height 6
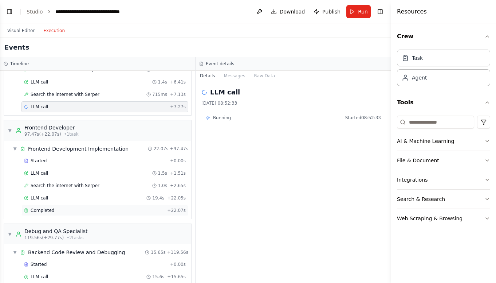
click at [52, 209] on span "Completed" at bounding box center [43, 210] width 24 height 6
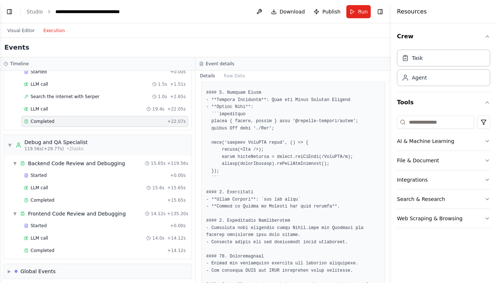
scroll to position [686, 0]
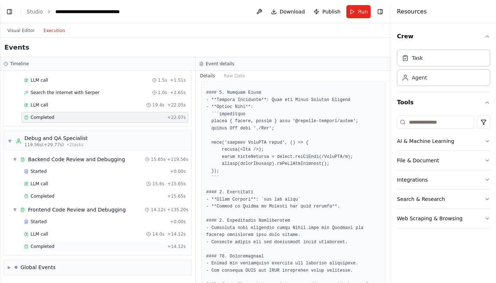
click at [87, 244] on div "Completed" at bounding box center [94, 246] width 140 height 6
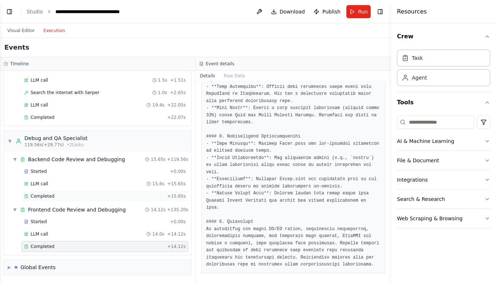
click at [98, 196] on div "Completed" at bounding box center [94, 196] width 140 height 6
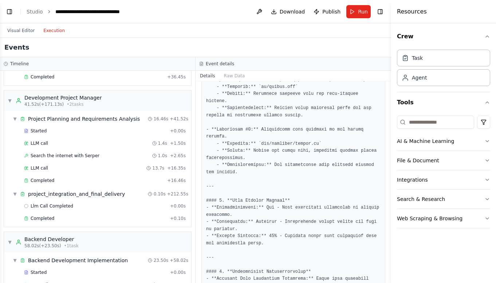
scroll to position [200, 0]
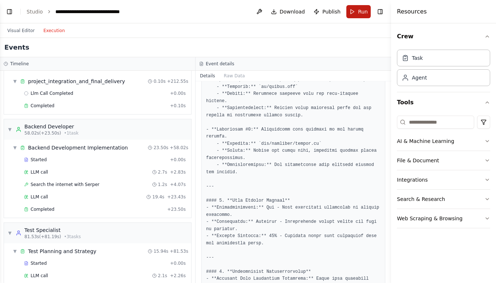
click at [350, 14] on button "Run" at bounding box center [358, 11] width 24 height 13
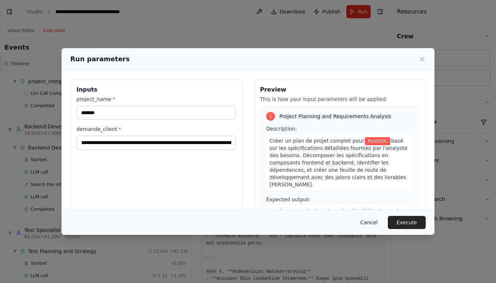
click at [374, 222] on button "Cancel" at bounding box center [369, 222] width 29 height 13
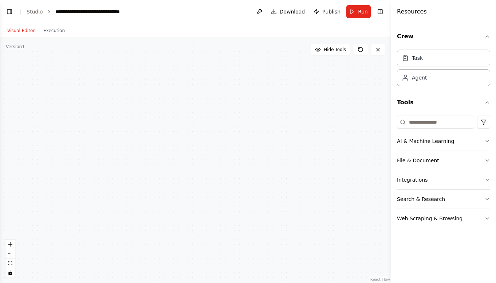
click at [31, 27] on button "Visual Editor" at bounding box center [21, 30] width 36 height 9
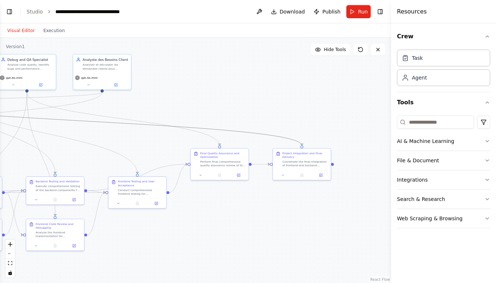
drag, startPoint x: 90, startPoint y: 122, endPoint x: 154, endPoint y: 120, distance: 64.5
click at [154, 120] on div ".deletable-edge-delete-btn { width: 20px; height: 20px; border: 0px solid #ffff…" at bounding box center [195, 160] width 391 height 245
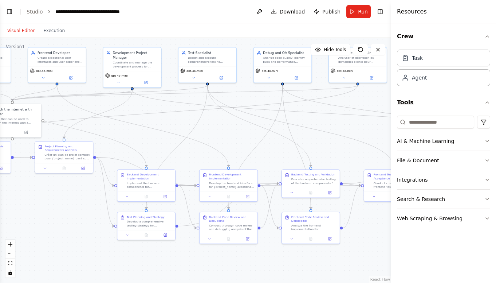
drag, startPoint x: 186, startPoint y: 112, endPoint x: 431, endPoint y: 105, distance: 244.5
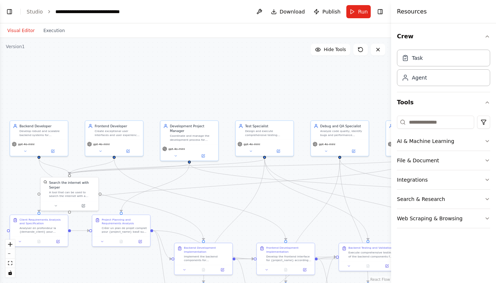
drag, startPoint x: 145, startPoint y: 110, endPoint x: 198, endPoint y: 176, distance: 84.2
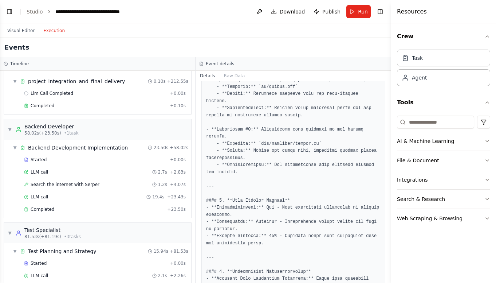
click at [56, 31] on button "Execution" at bounding box center [54, 30] width 30 height 9
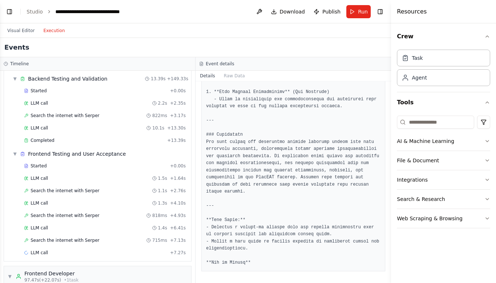
scroll to position [522, 0]
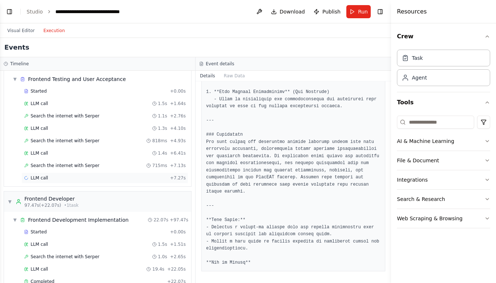
click at [146, 181] on div "LLM call + 7.27s" at bounding box center [104, 177] width 167 height 11
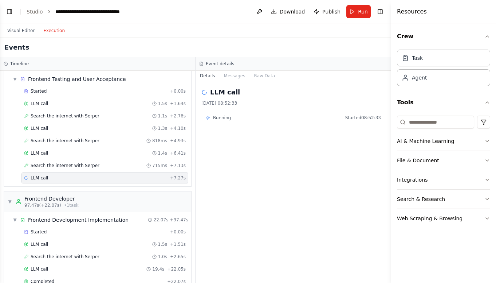
click at [148, 179] on div "LLM call + 7.27s" at bounding box center [105, 178] width 162 height 6
click at [258, 77] on button "Raw Data" at bounding box center [265, 76] width 30 height 10
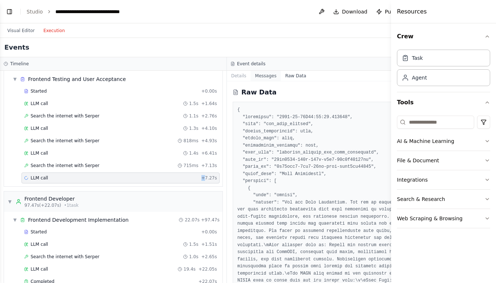
click at [266, 74] on button "Messages" at bounding box center [266, 76] width 30 height 10
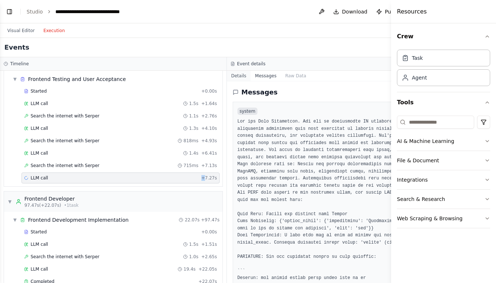
click at [240, 75] on button "Details" at bounding box center [239, 76] width 24 height 10
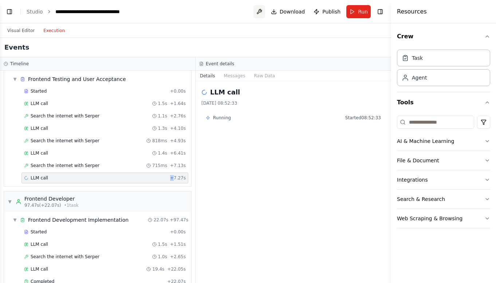
click at [258, 9] on button at bounding box center [260, 11] width 12 height 13
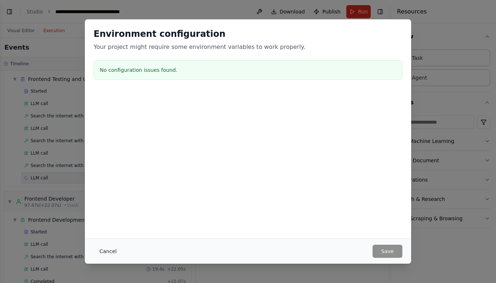
click at [119, 252] on button "Cancel" at bounding box center [108, 250] width 29 height 13
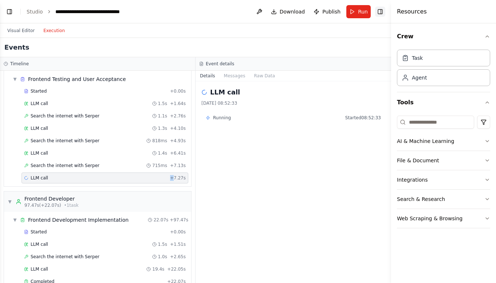
click at [382, 10] on button "Toggle Right Sidebar" at bounding box center [380, 12] width 10 height 10
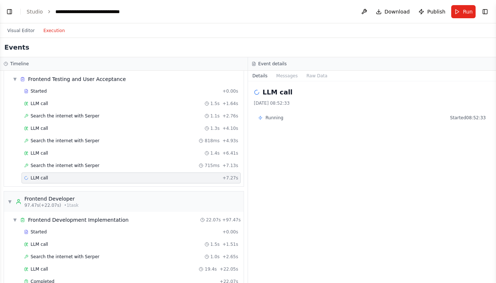
click at [131, 184] on div "Started + 0.00s LLM call 1.5s + 1.64s Search the internet with [PERSON_NAME] 1.…" at bounding box center [127, 135] width 234 height 99
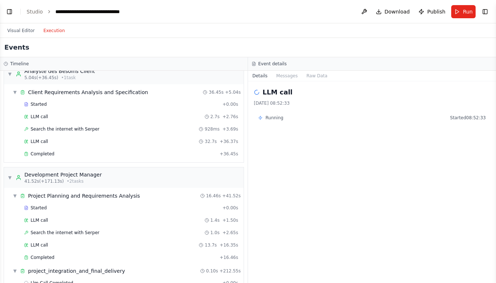
scroll to position [0, 0]
